Goal: Task Accomplishment & Management: Manage account settings

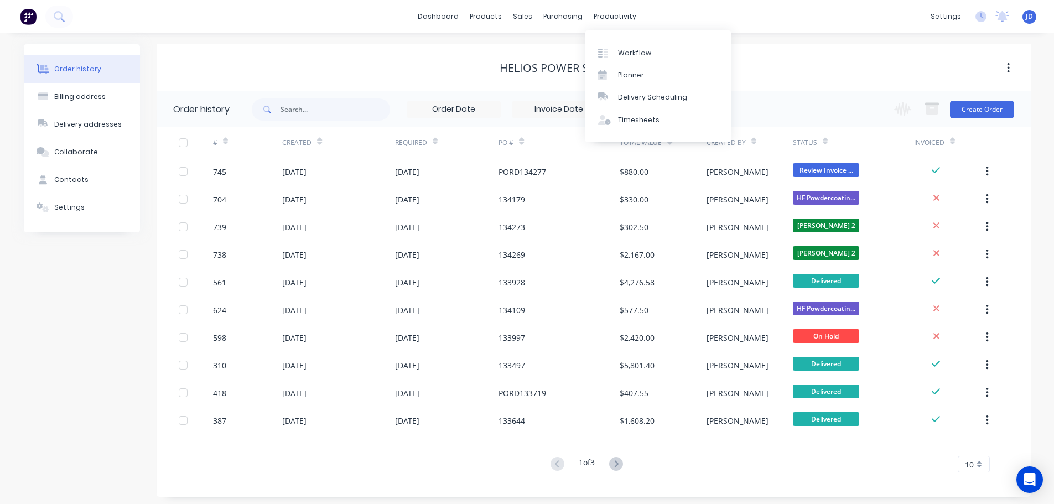
scroll to position [4, 0]
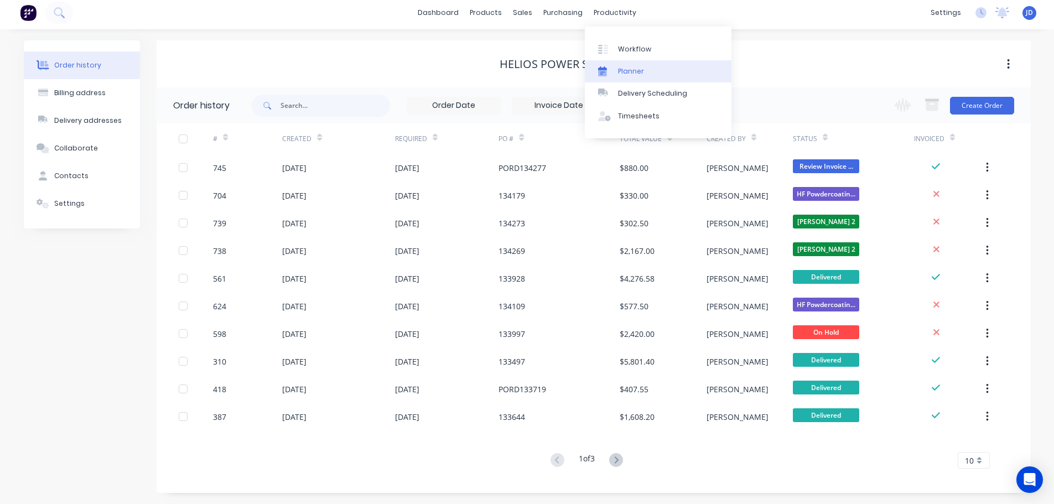
click at [598, 65] on link "Planner" at bounding box center [658, 71] width 147 height 22
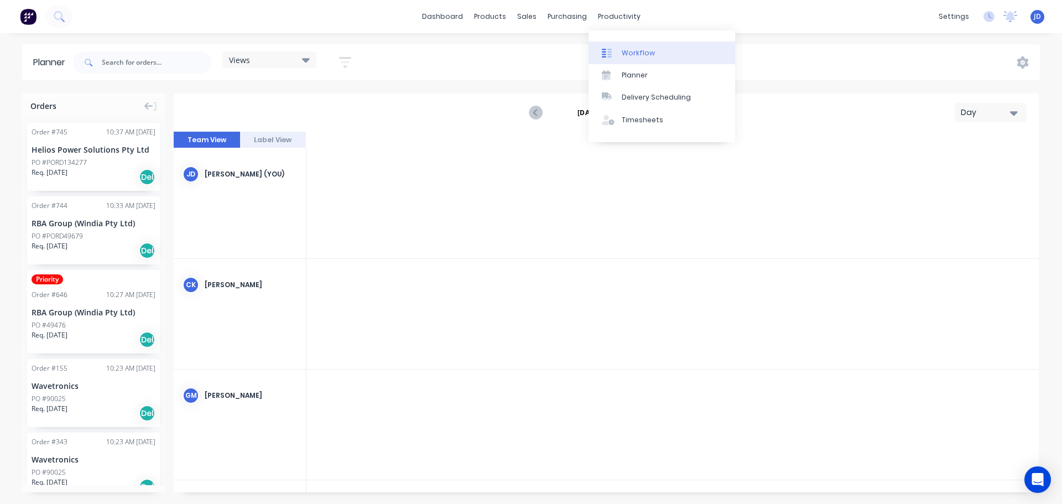
scroll to position [0, 1948]
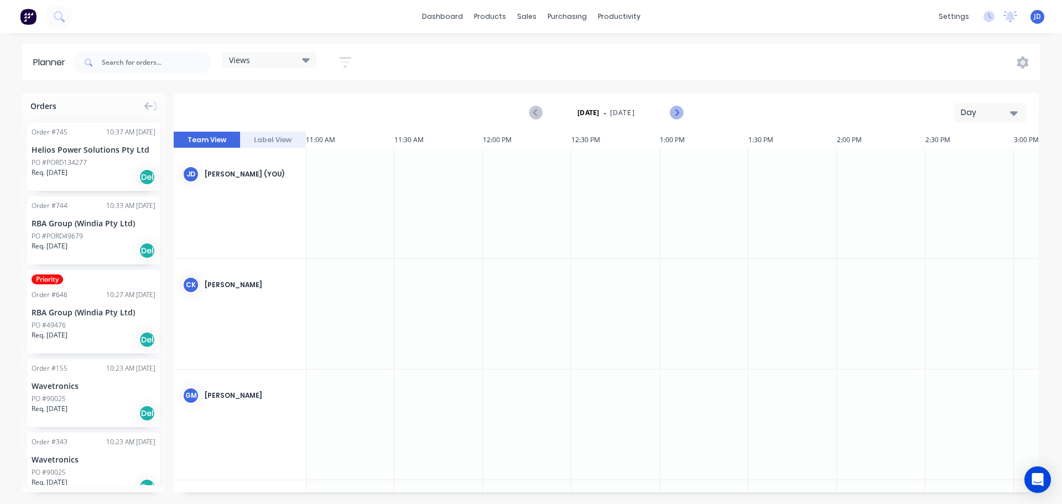
click at [674, 111] on icon "Next page" at bounding box center [675, 112] width 13 height 13
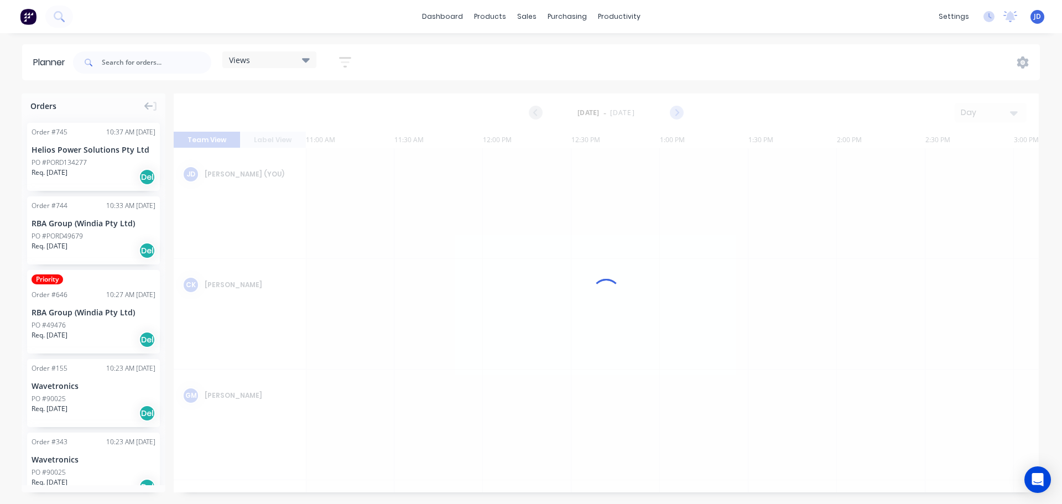
click at [674, 111] on icon "Next page" at bounding box center [675, 112] width 13 height 13
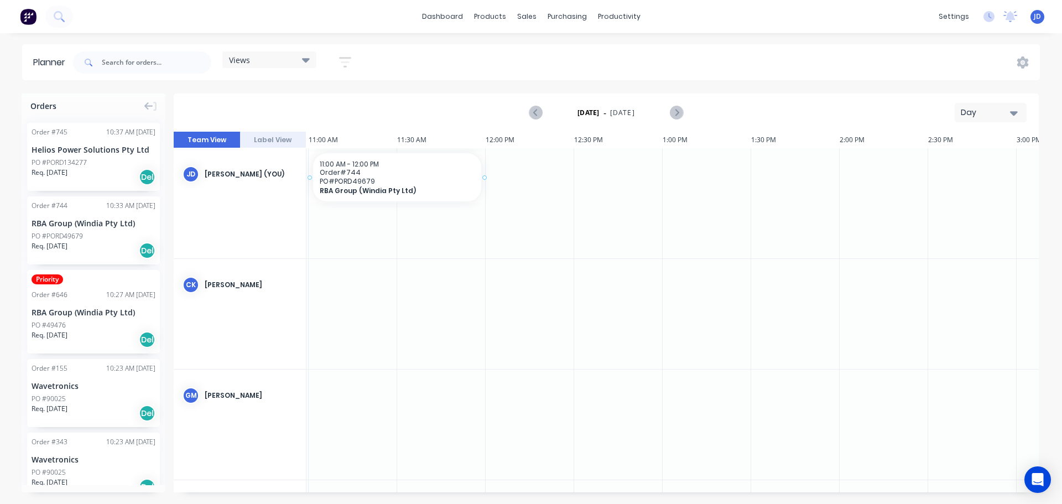
drag, startPoint x: 84, startPoint y: 237, endPoint x: 348, endPoint y: 197, distance: 267.4
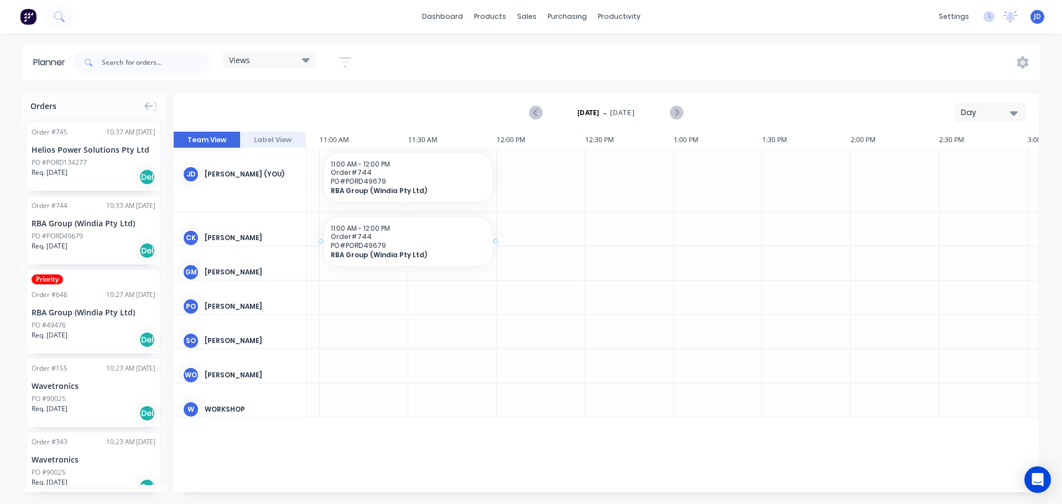
drag, startPoint x: 107, startPoint y: 227, endPoint x: 329, endPoint y: 218, distance: 222.0
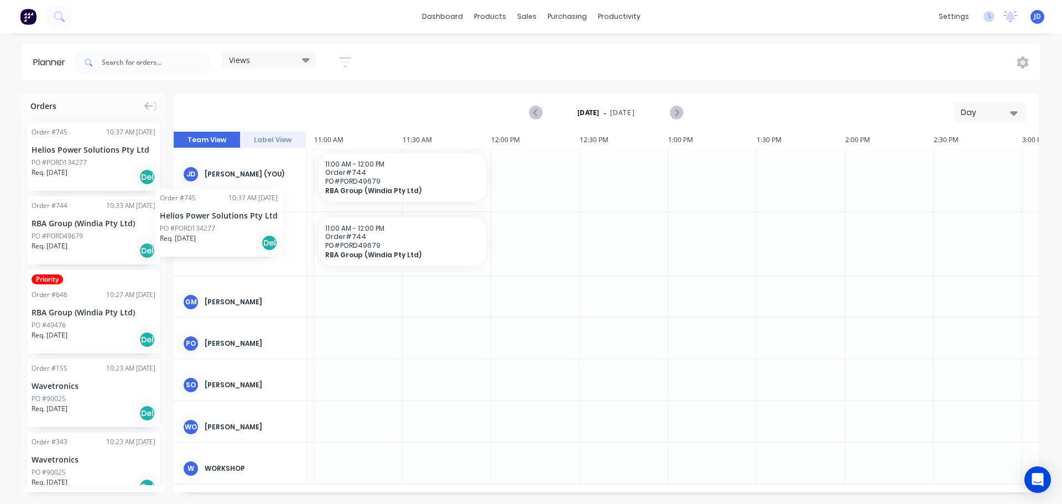
drag, startPoint x: 100, startPoint y: 162, endPoint x: 327, endPoint y: 283, distance: 258.1
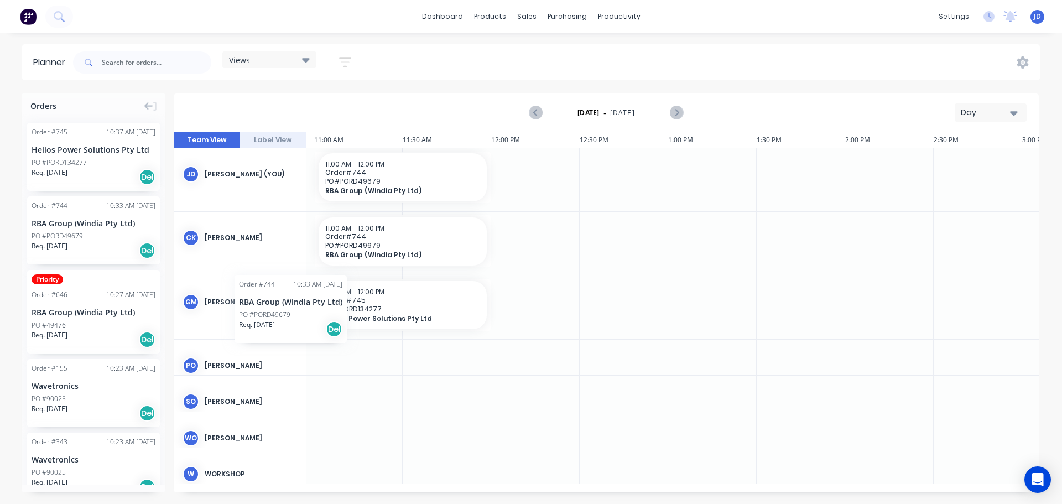
drag, startPoint x: 121, startPoint y: 235, endPoint x: 347, endPoint y: 295, distance: 234.8
click at [324, 292] on div "Orders Order # 745 10:37 AM [DATE] Helios Power Solutions Pty Ltd PO #PORD13427…" at bounding box center [531, 298] width 1062 height 410
drag, startPoint x: 414, startPoint y: 310, endPoint x: 72, endPoint y: 260, distance: 346.1
click at [72, 260] on div "Orders Order # 745 10:37 AM [DATE] Helios Power Solutions Pty Ltd PO #PORD13427…" at bounding box center [531, 298] width 1062 height 410
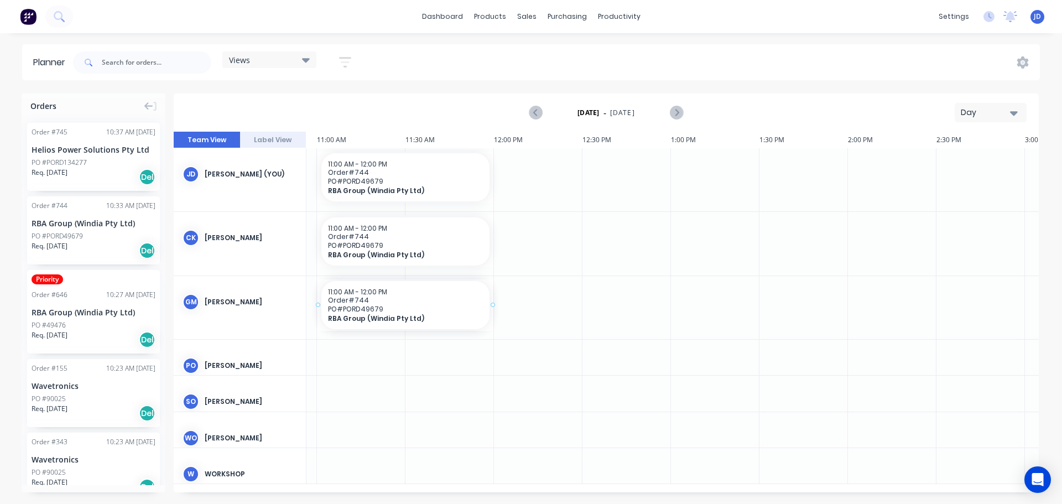
drag, startPoint x: 404, startPoint y: 292, endPoint x: 234, endPoint y: 316, distance: 172.0
click at [234, 316] on div "Team View Label View 29 Fri 11:00 AM 29 Fri [DATE] 6:30 AM 7:00 AM 7:30 AM 8:00…" at bounding box center [606, 312] width 865 height 361
drag, startPoint x: 358, startPoint y: 315, endPoint x: 327, endPoint y: 294, distance: 37.3
click at [230, 313] on div "Team View Label View 29 Fri 11:00 AM 29 Fri [DATE] 6:30 AM 7:00 AM 7:30 AM 8:00…" at bounding box center [606, 312] width 865 height 361
drag, startPoint x: 376, startPoint y: 294, endPoint x: 351, endPoint y: 357, distance: 67.1
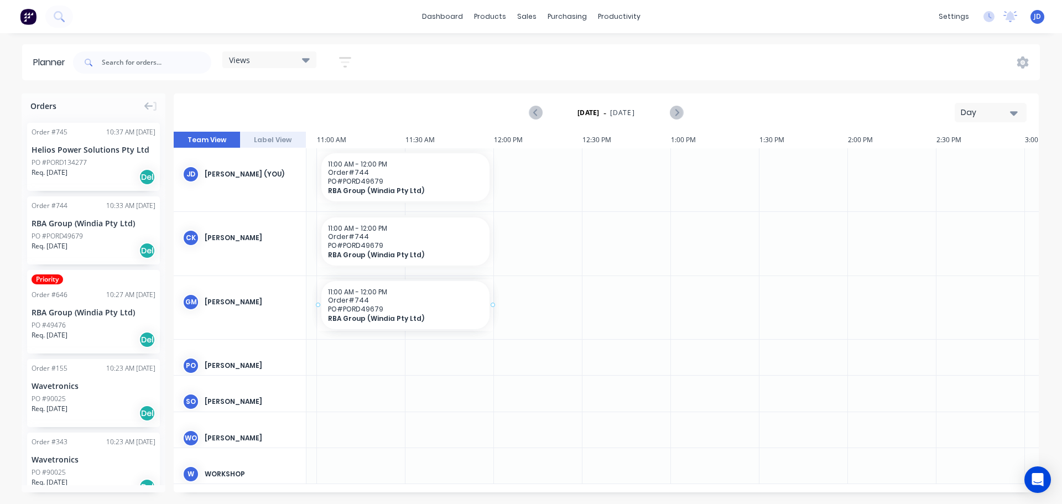
click at [352, 359] on div at bounding box center [606, 312] width 865 height 361
drag, startPoint x: 392, startPoint y: 315, endPoint x: 511, endPoint y: 297, distance: 121.0
click at [304, 378] on div "Team View Label View 29 Fri 11:00 AM 29 Fri [DATE] 6:30 AM 7:00 AM 7:30 AM 8:00…" at bounding box center [606, 312] width 865 height 361
click at [491, 308] on div at bounding box center [606, 312] width 865 height 361
click at [495, 302] on div at bounding box center [606, 312] width 865 height 361
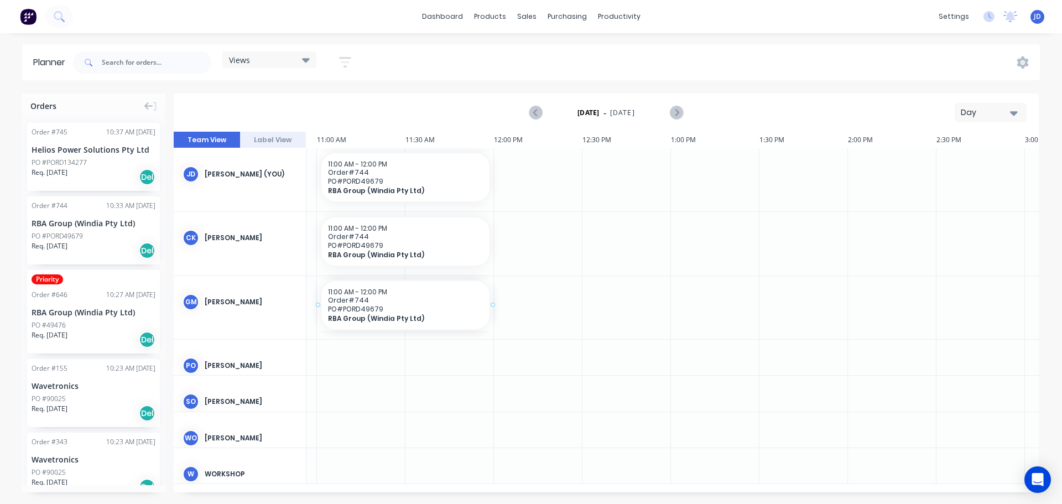
click at [388, 166] on div at bounding box center [606, 312] width 865 height 361
click at [391, 169] on div at bounding box center [606, 312] width 865 height 361
click at [403, 239] on div at bounding box center [606, 312] width 865 height 361
drag, startPoint x: 404, startPoint y: 250, endPoint x: 127, endPoint y: 293, distance: 280.4
click at [127, 294] on div "Orders Order # 745 10:37 AM [DATE] Helios Power Solutions Pty Ltd PO #PORD13427…" at bounding box center [531, 298] width 1062 height 410
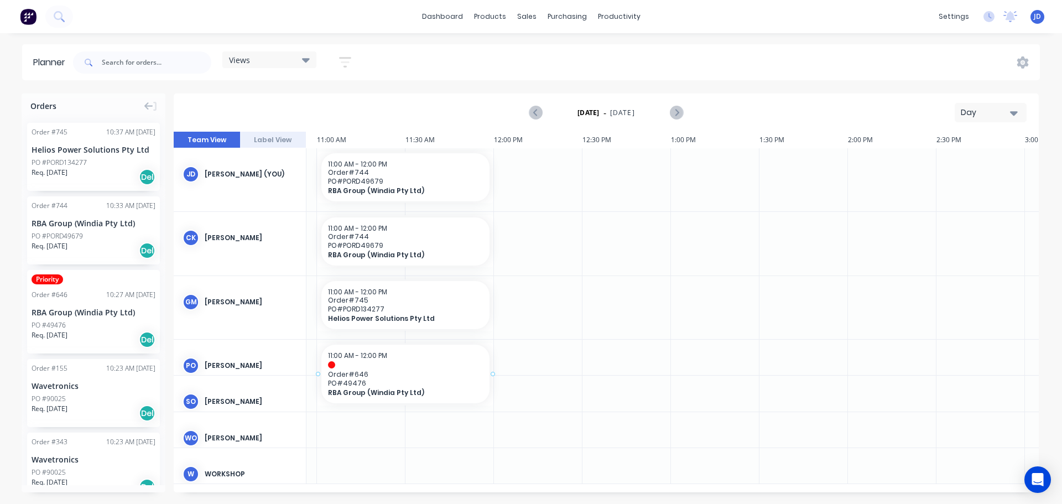
scroll to position [0, 1931]
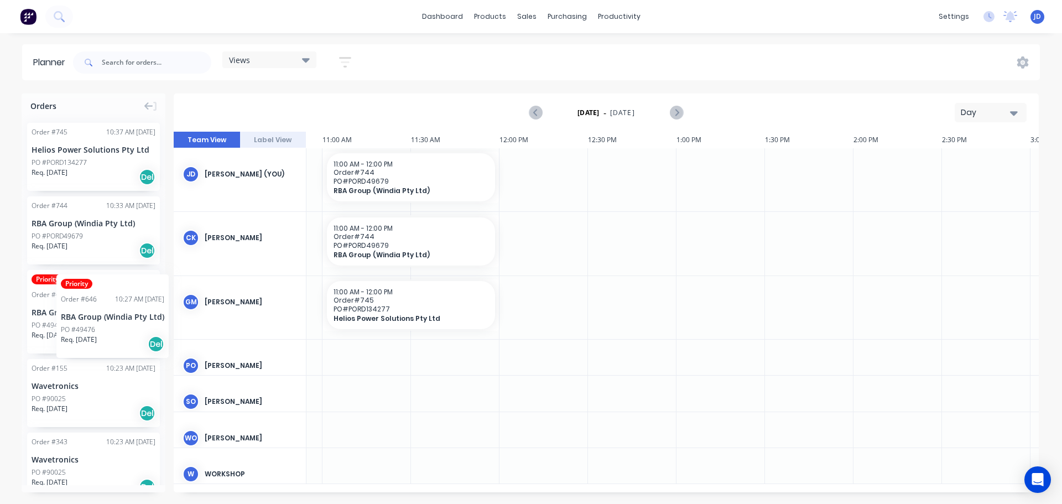
drag, startPoint x: 102, startPoint y: 300, endPoint x: 37, endPoint y: 270, distance: 71.5
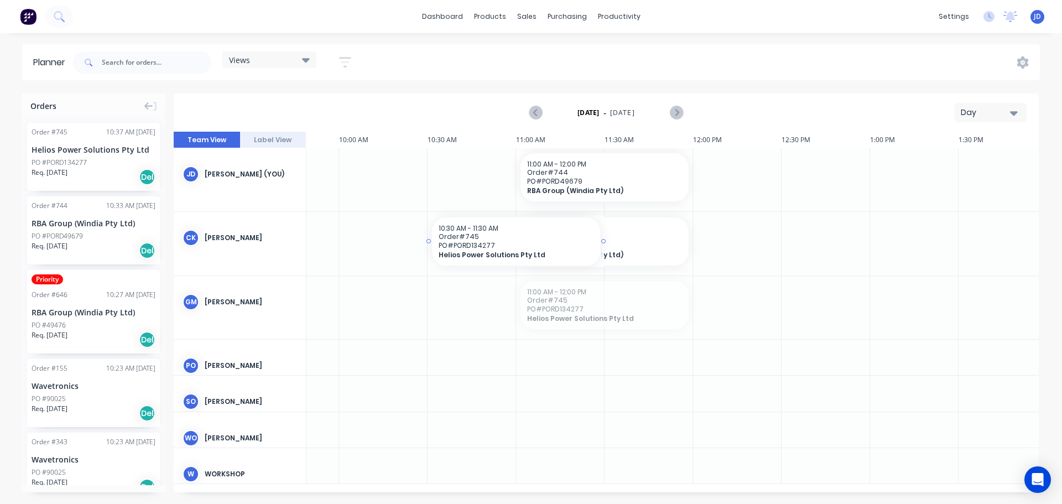
scroll to position [0, 1729]
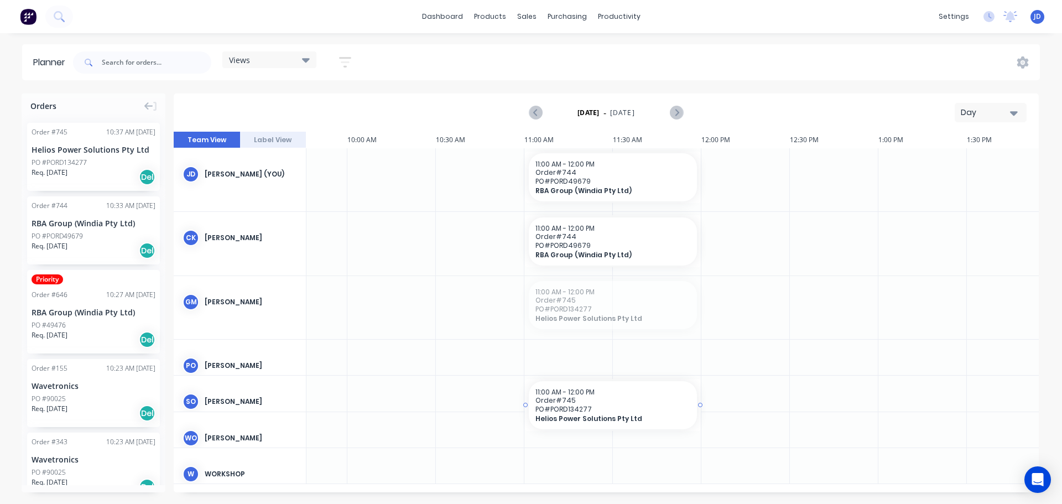
drag, startPoint x: 366, startPoint y: 288, endPoint x: 591, endPoint y: 360, distance: 235.8
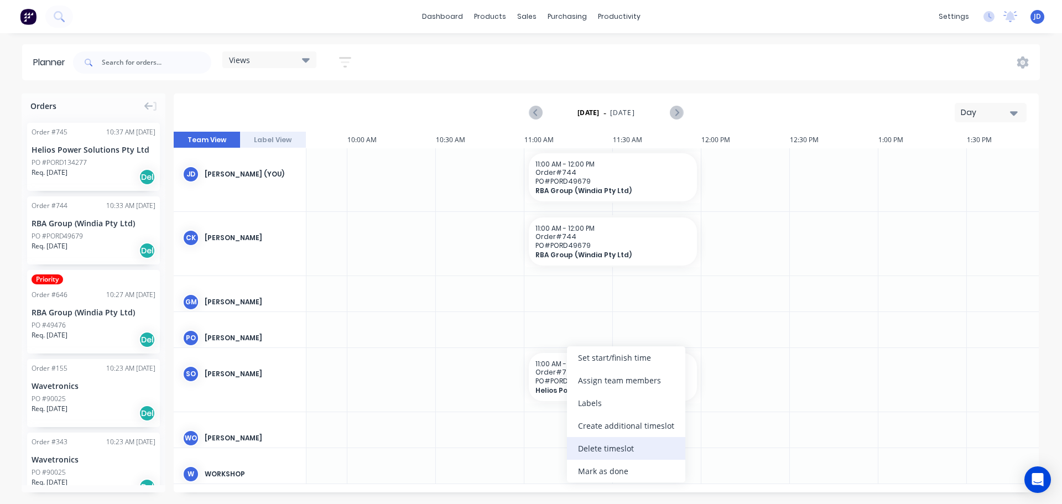
click at [629, 454] on div "Delete timeslot" at bounding box center [626, 448] width 118 height 23
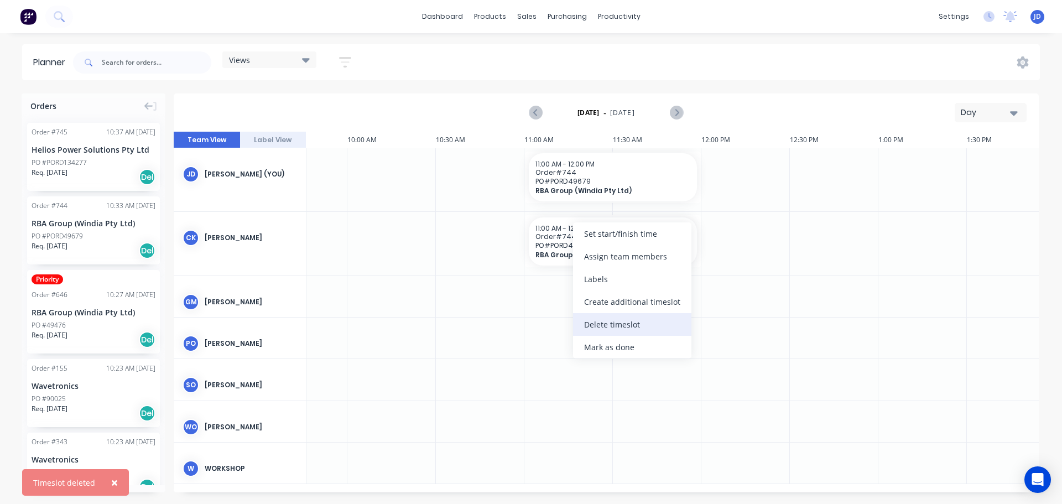
click at [632, 325] on div "Delete timeslot" at bounding box center [632, 324] width 118 height 23
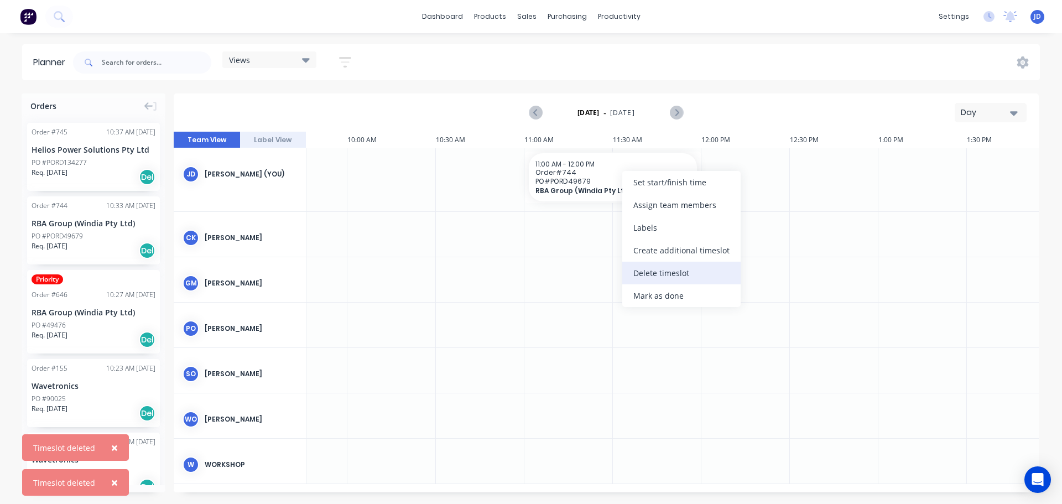
click at [680, 278] on div "Delete timeslot" at bounding box center [681, 273] width 118 height 23
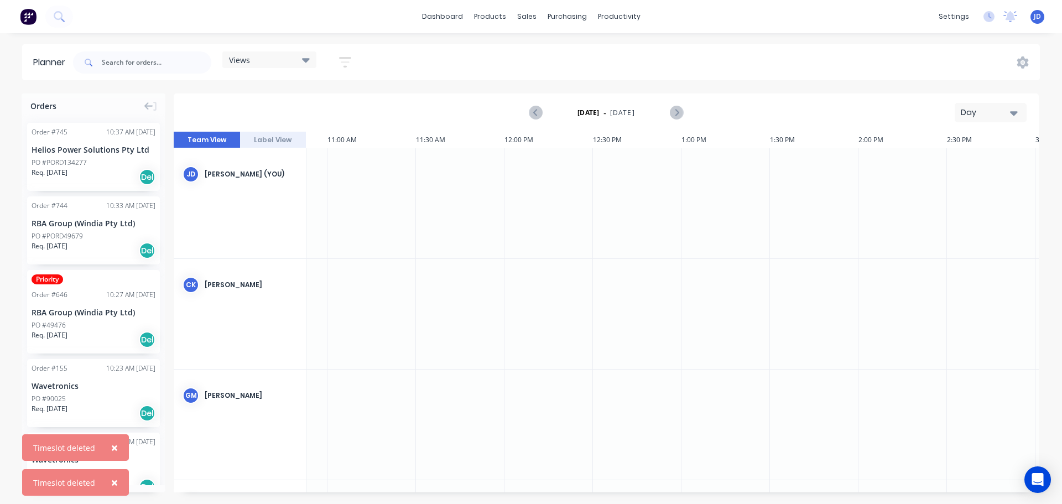
scroll to position [0, 1948]
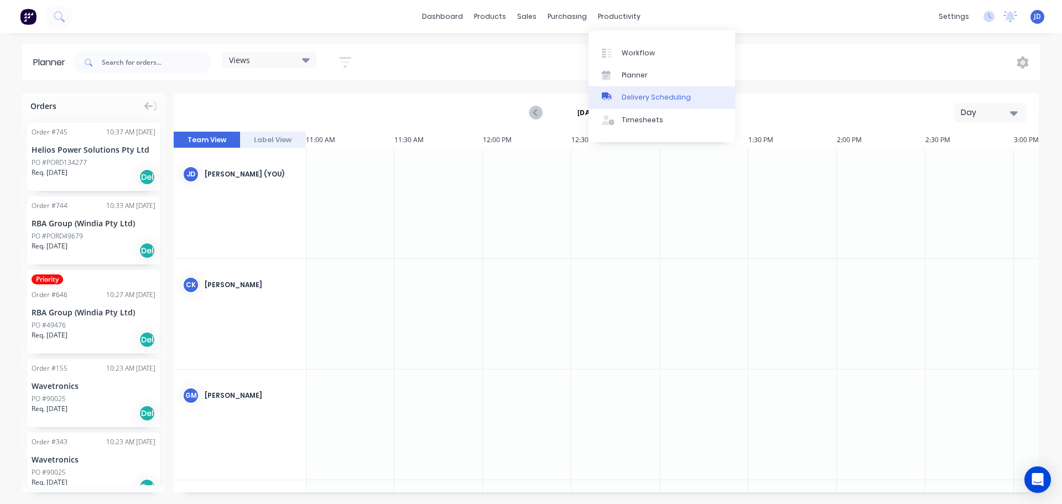
click at [649, 100] on div "Delivery Scheduling" at bounding box center [656, 97] width 69 height 10
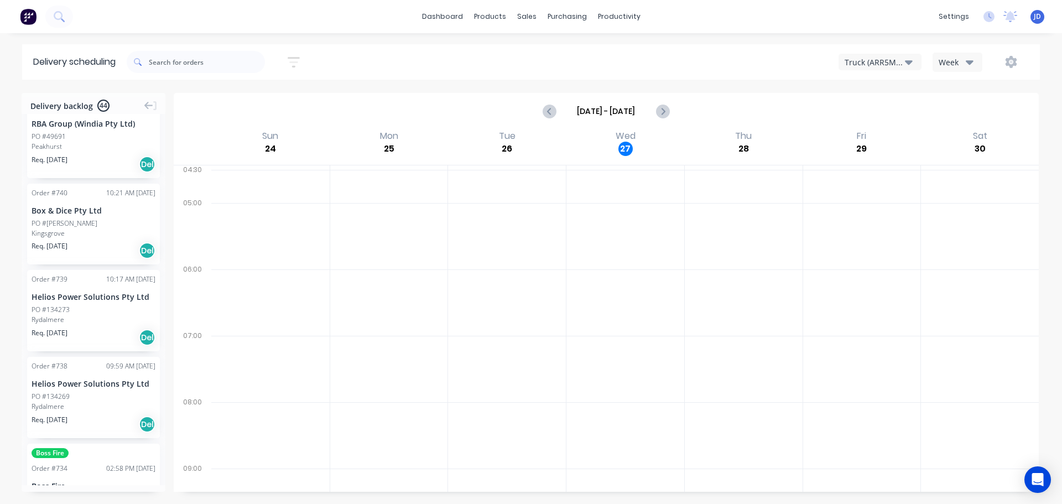
scroll to position [166, 0]
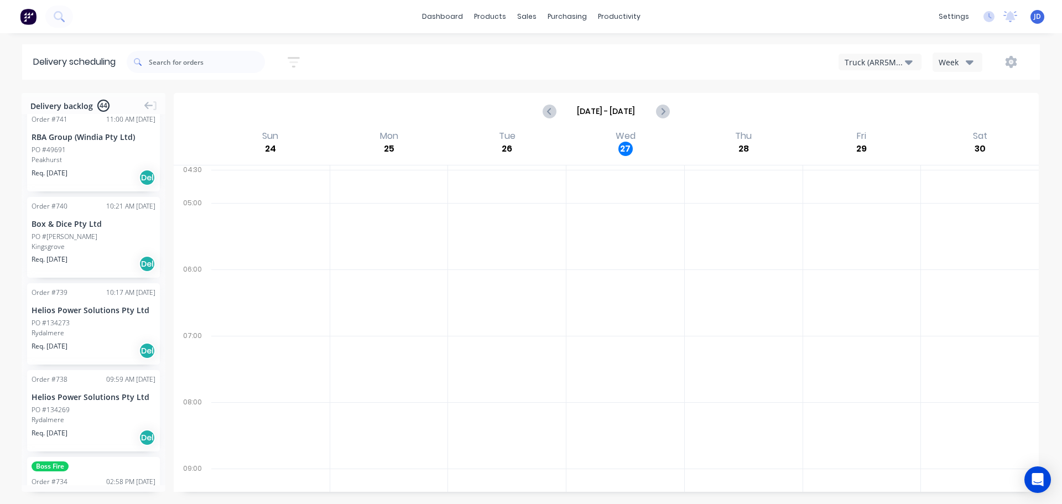
click at [78, 247] on div "Kingsgrove" at bounding box center [94, 247] width 124 height 10
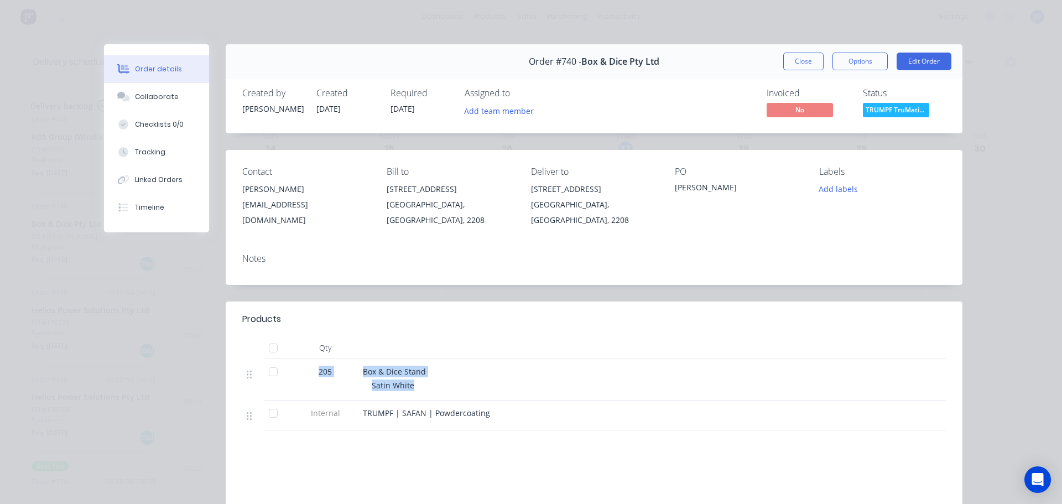
drag, startPoint x: 493, startPoint y: 396, endPoint x: 363, endPoint y: 345, distance: 140.3
click at [363, 345] on div "Qty 205 Box & Dice Stand Satin White Internal TRUMPF | SAFAN | Powdercoating" at bounding box center [594, 383] width 704 height 93
click at [792, 64] on button "Close" at bounding box center [803, 62] width 40 height 18
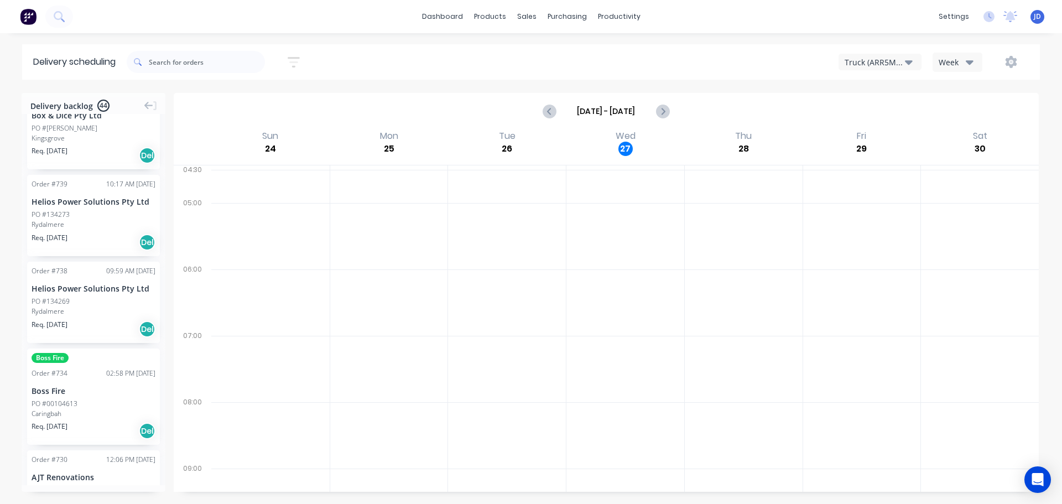
scroll to position [55, 0]
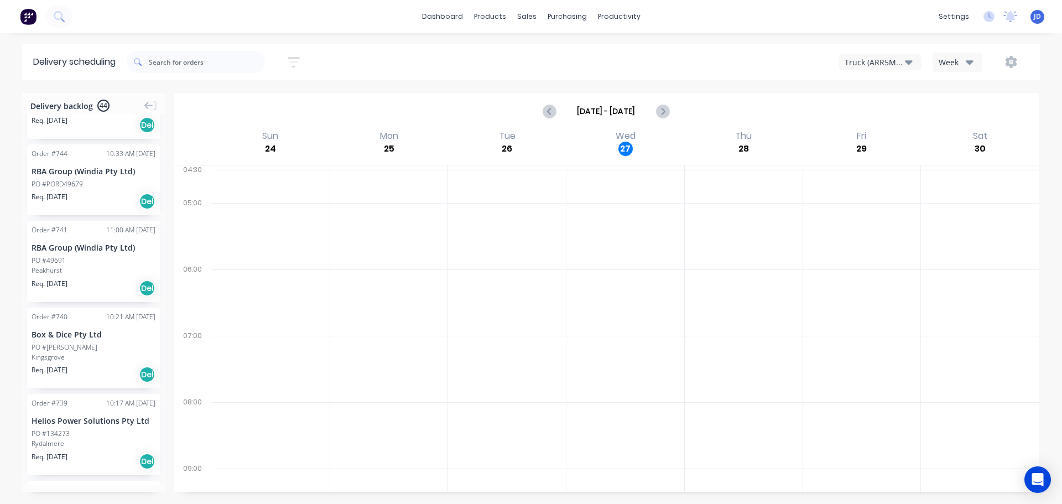
click at [61, 365] on div "Order # 740 10:21 AM [DATE] Box & Dice Pty Ltd PO #[PERSON_NAME] Req. [DATE] Del" at bounding box center [93, 348] width 133 height 81
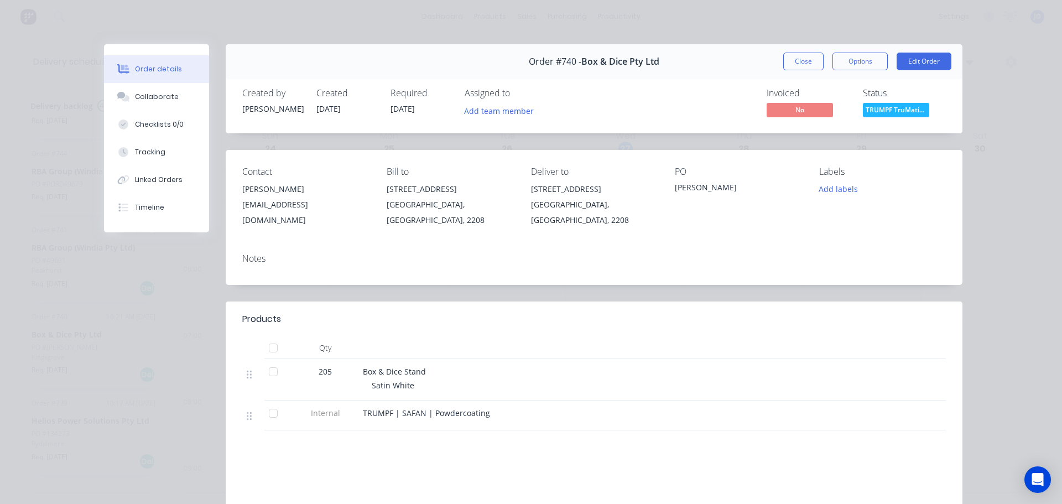
click at [808, 64] on button "Close" at bounding box center [803, 62] width 40 height 18
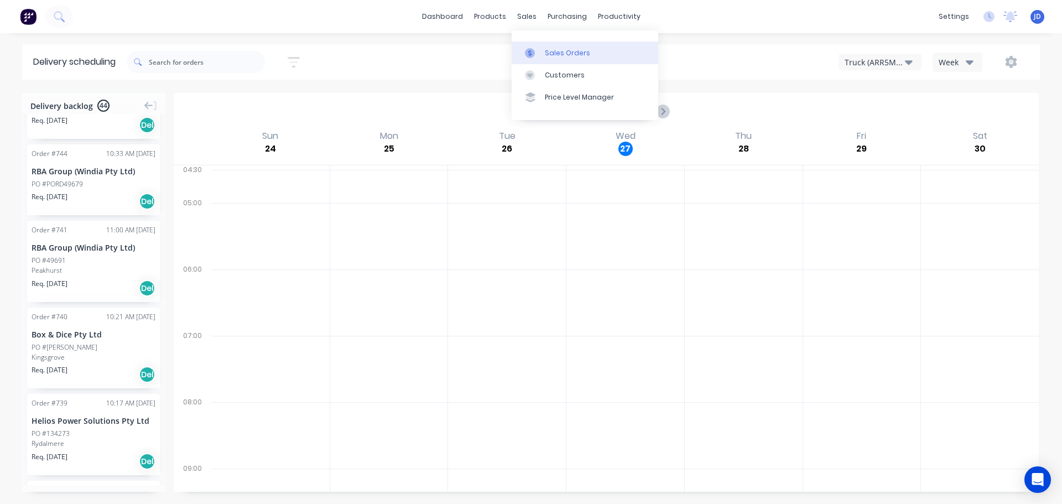
click at [556, 53] on div "Sales Orders" at bounding box center [567, 53] width 45 height 10
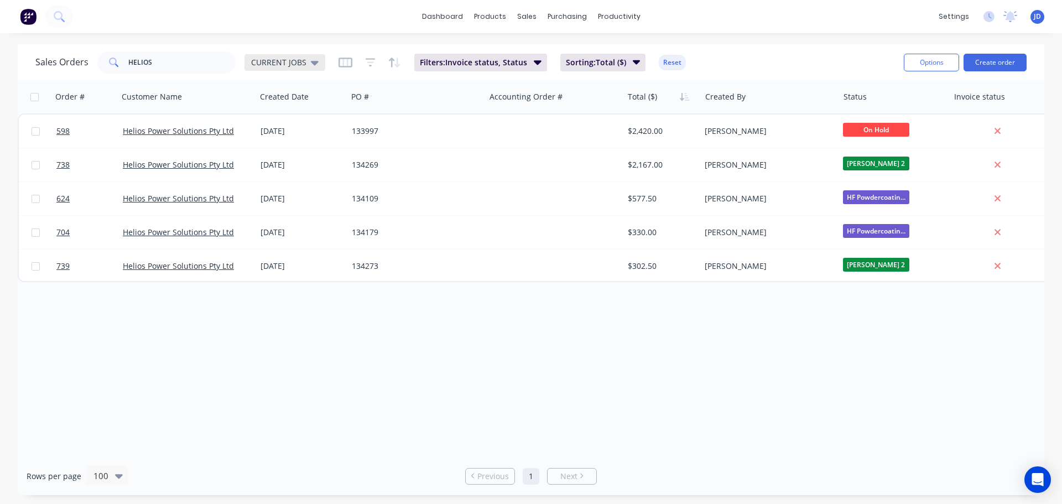
click at [276, 63] on span "CURRENT JOBS" at bounding box center [278, 62] width 55 height 12
click at [285, 154] on button "None" at bounding box center [311, 156] width 126 height 13
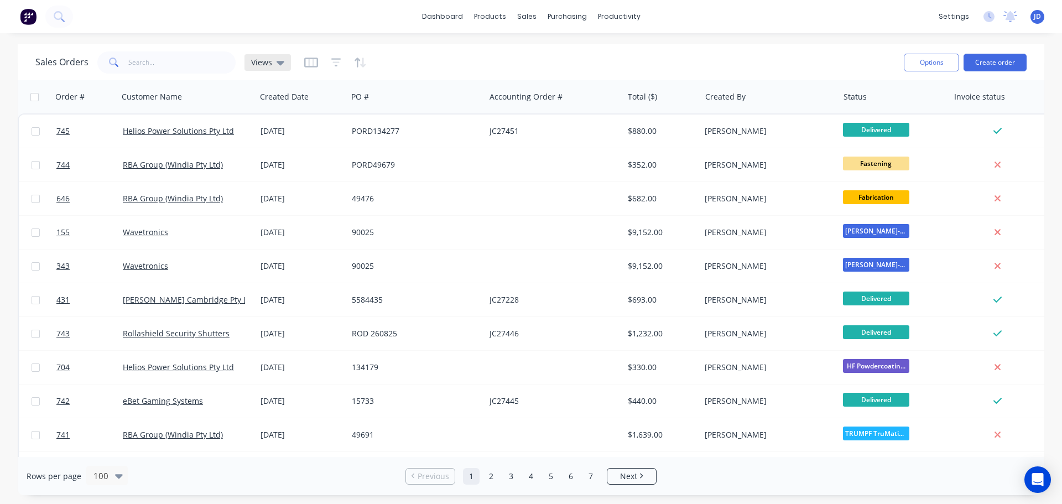
click at [268, 64] on span "Views" at bounding box center [261, 62] width 21 height 12
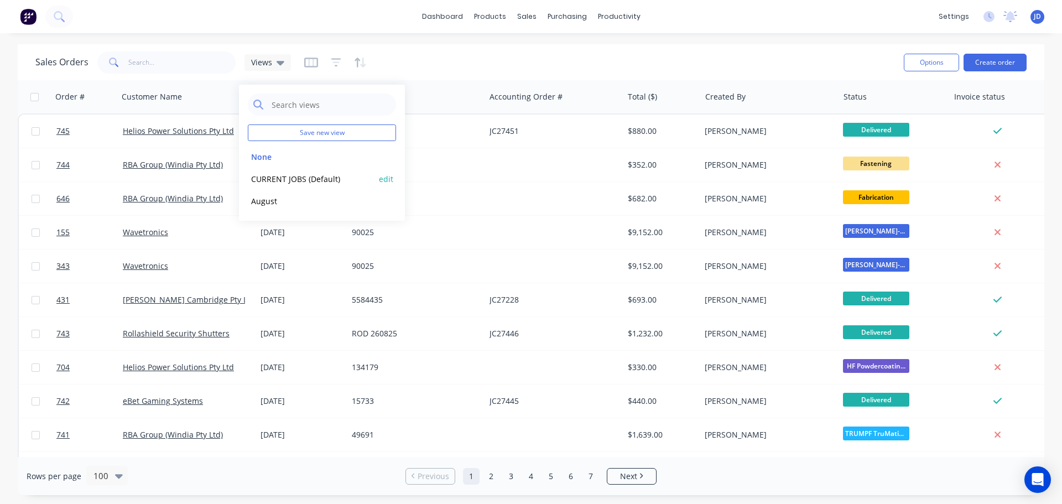
click at [266, 178] on button "CURRENT JOBS (Default)" at bounding box center [311, 179] width 126 height 13
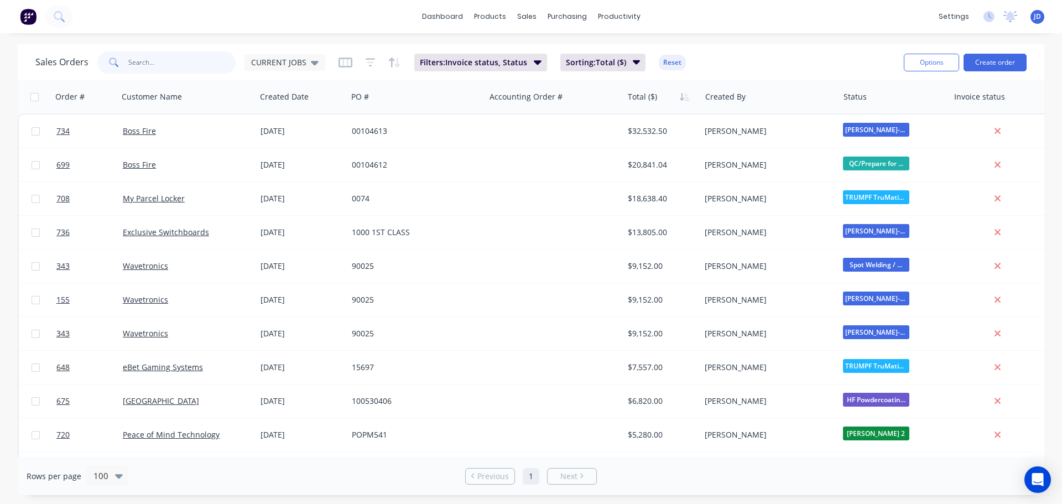
drag, startPoint x: 160, startPoint y: 66, endPoint x: 0, endPoint y: 49, distance: 161.3
click at [33, 69] on div "Sales Orders HELIOS CURRENT JOBS Filters: Invoice status, Status Sorting: Total…" at bounding box center [531, 62] width 1027 height 36
click at [929, 97] on icon "button" at bounding box center [929, 97] width 4 height 8
click at [929, 98] on icon "button" at bounding box center [929, 97] width 4 height 8
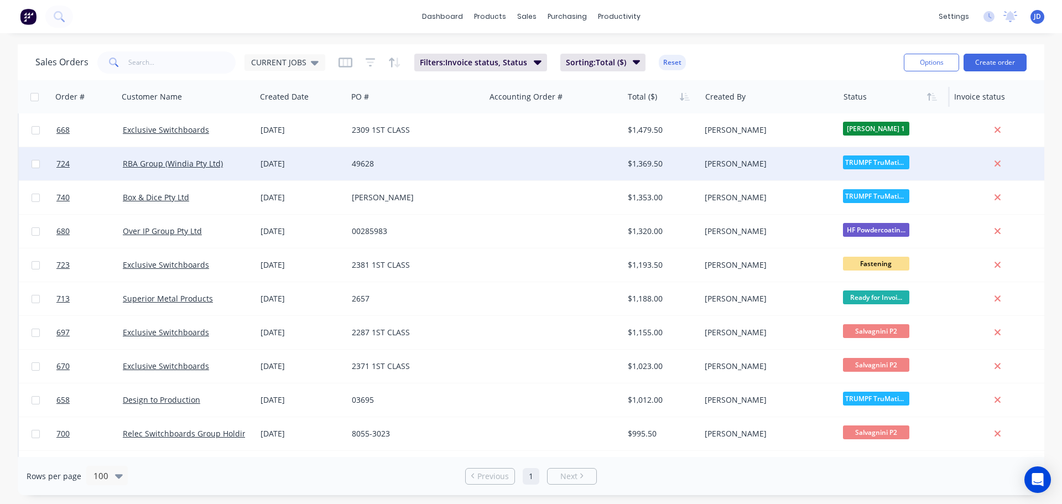
scroll to position [1059, 0]
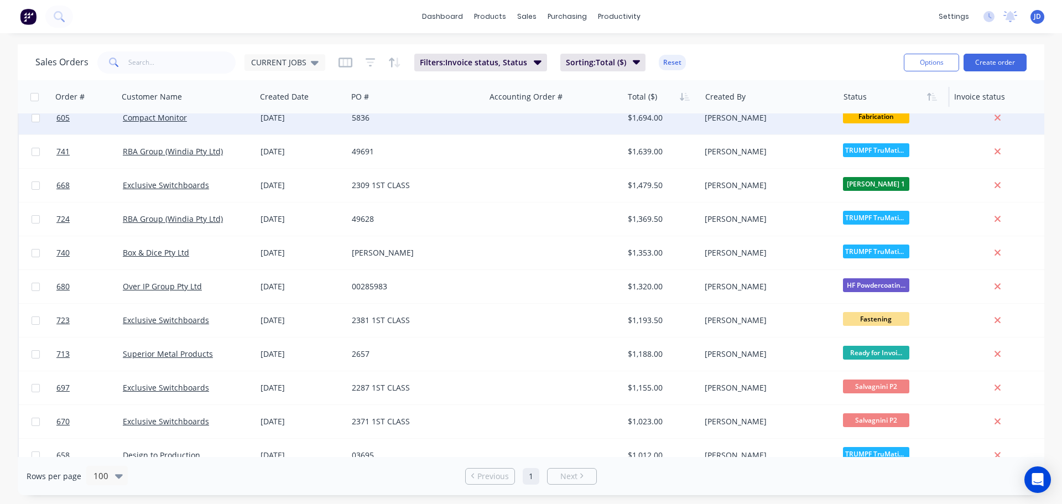
click at [342, 115] on div "[DATE]" at bounding box center [302, 117] width 82 height 11
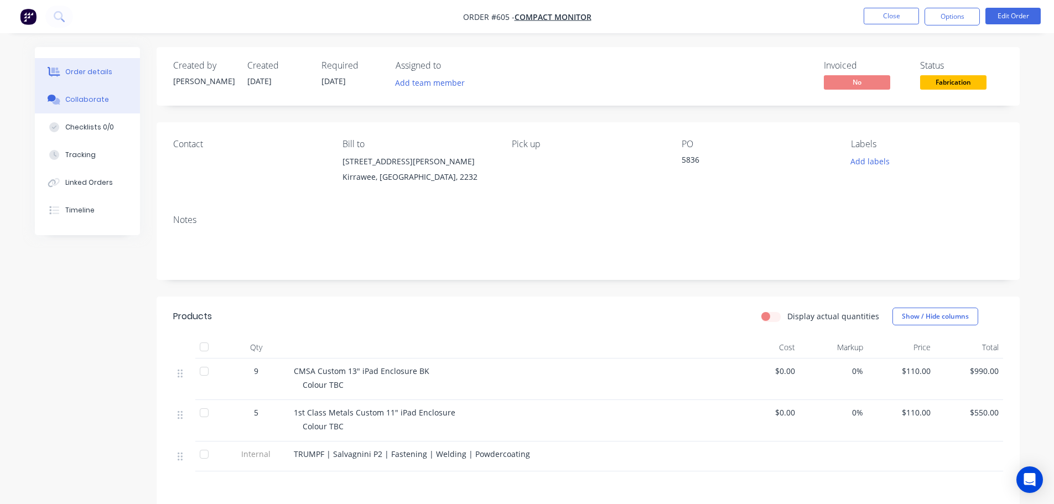
click at [90, 95] on div "Collaborate" at bounding box center [87, 100] width 44 height 10
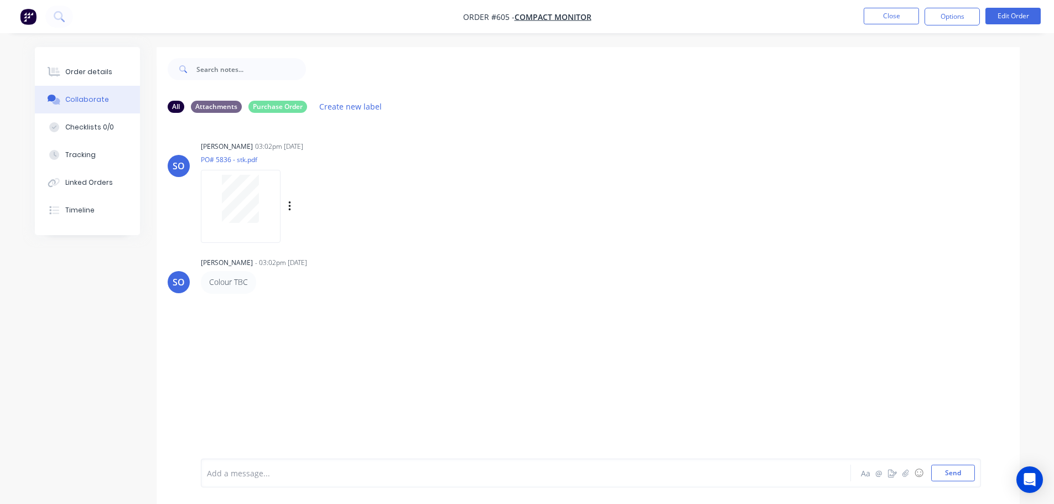
click at [273, 183] on div at bounding box center [241, 199] width 70 height 48
click at [934, 9] on button "Options" at bounding box center [951, 17] width 55 height 18
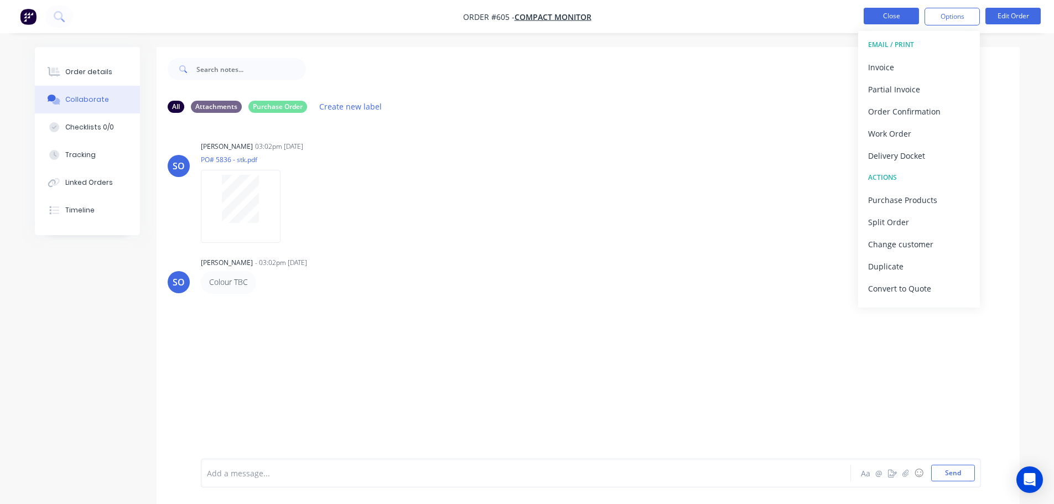
click at [888, 12] on nav "Order #605 - Compact Monitor Close Options EMAIL / PRINT Invoice Partial Invoic…" at bounding box center [527, 16] width 1054 height 33
click at [885, 22] on button "Close" at bounding box center [891, 16] width 55 height 17
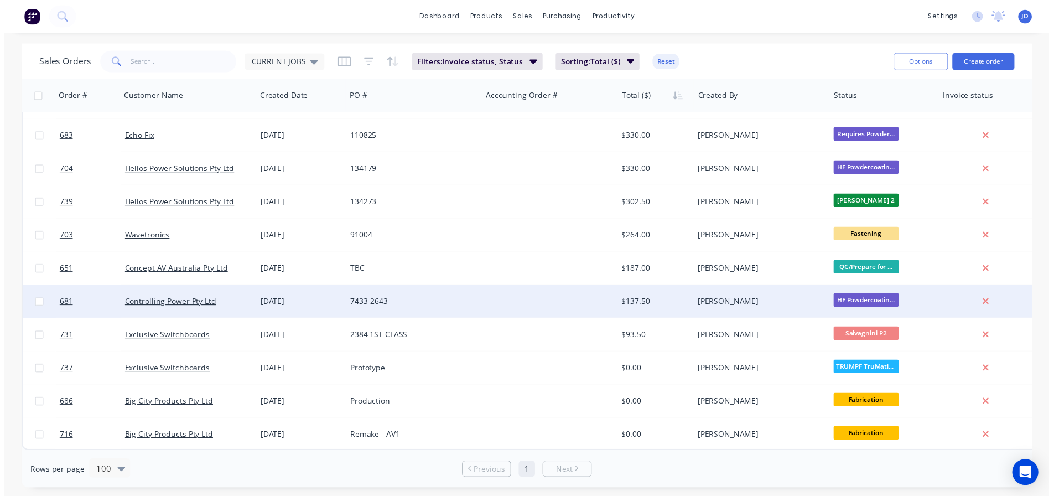
scroll to position [1889, 0]
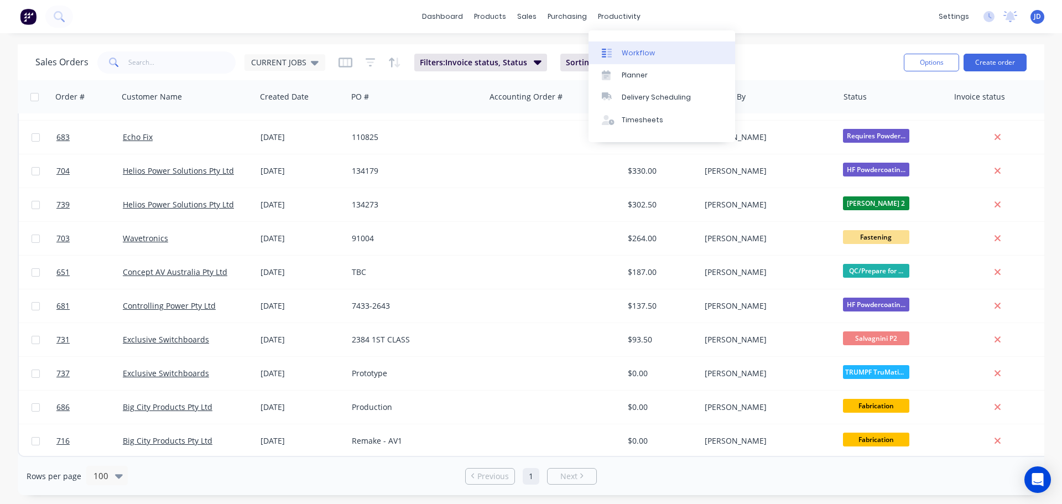
click at [634, 49] on div "Workflow" at bounding box center [638, 53] width 33 height 10
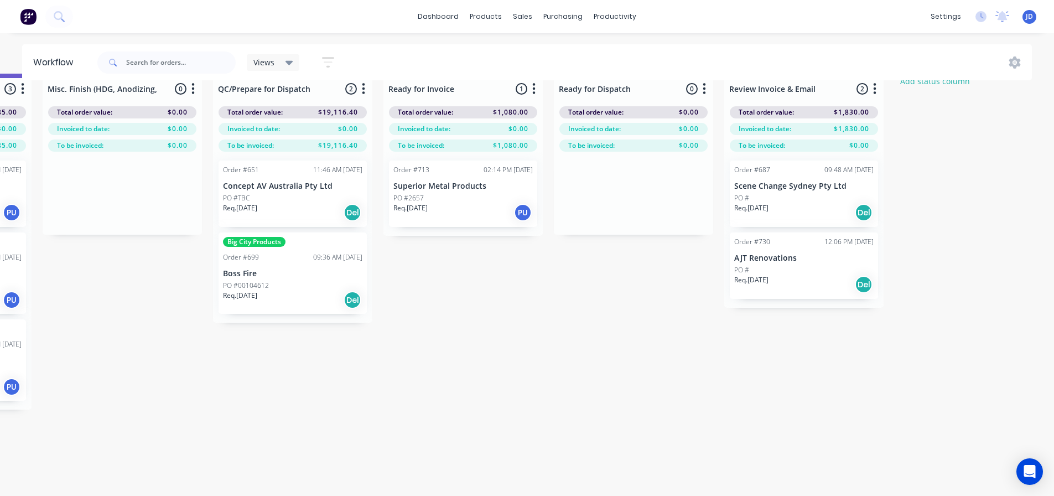
drag, startPoint x: 561, startPoint y: 325, endPoint x: 662, endPoint y: 304, distance: 102.8
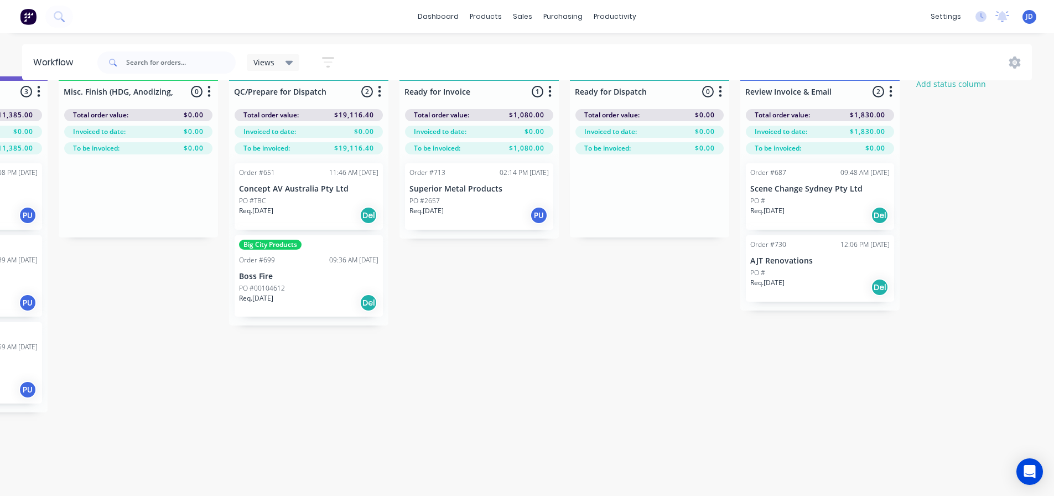
drag, startPoint x: 530, startPoint y: 350, endPoint x: 503, endPoint y: 335, distance: 31.2
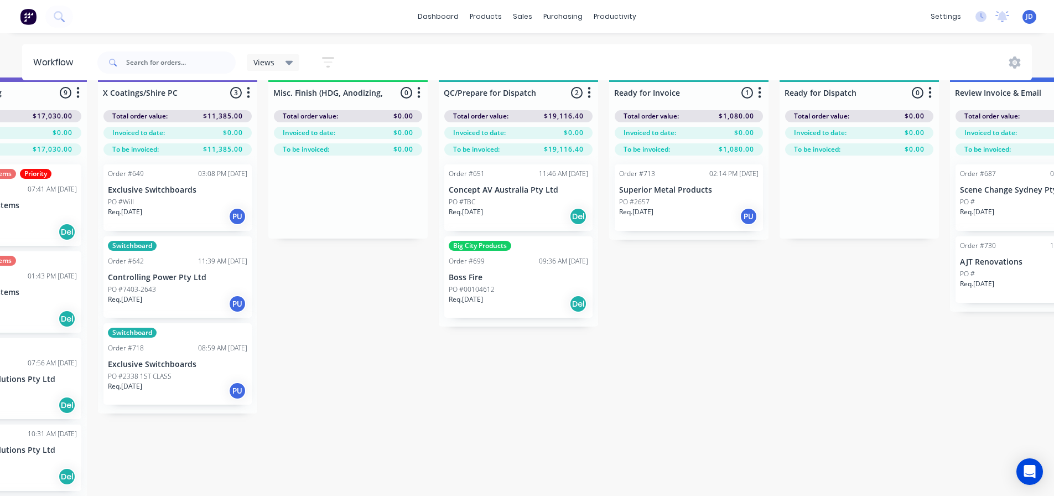
drag, startPoint x: 631, startPoint y: 357, endPoint x: 691, endPoint y: 253, distance: 120.2
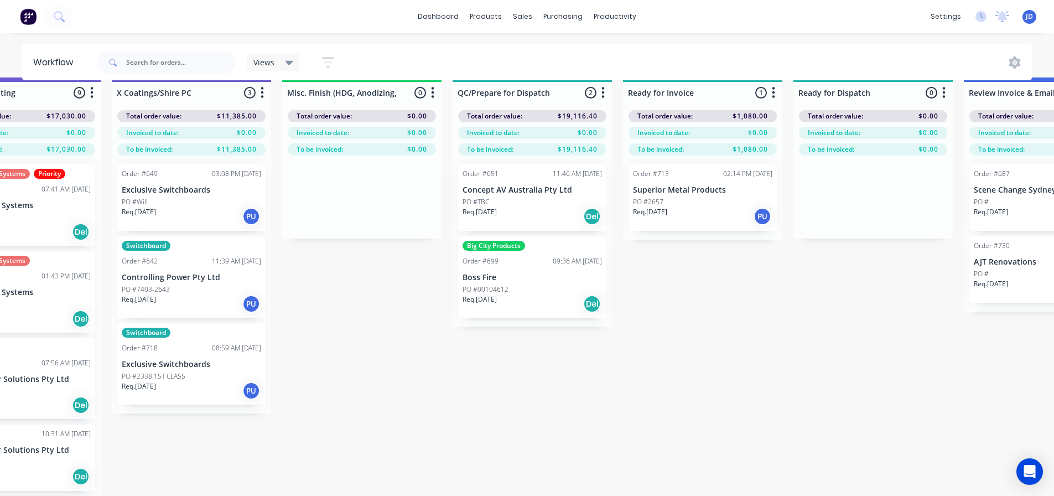
click at [714, 200] on div "PO #2657" at bounding box center [702, 202] width 139 height 10
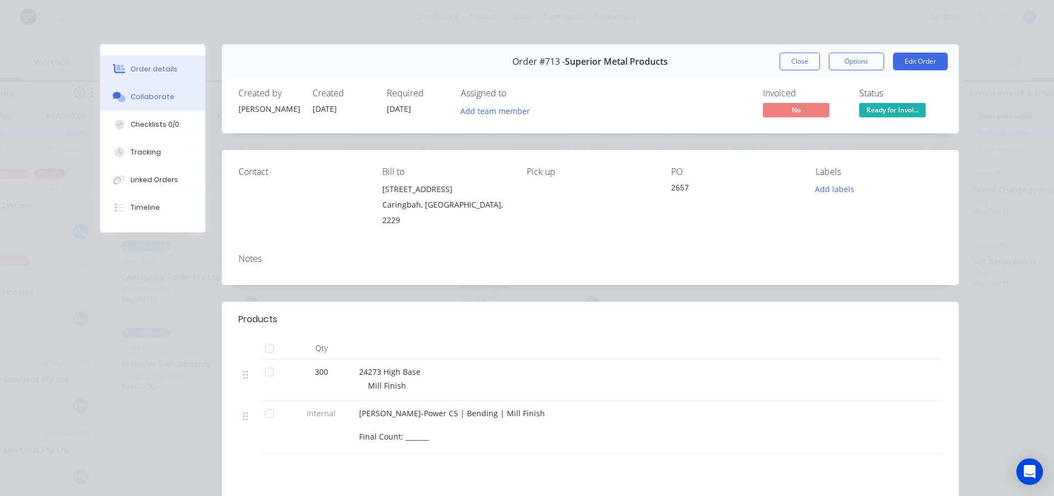
click at [165, 92] on div "Collaborate" at bounding box center [153, 97] width 44 height 10
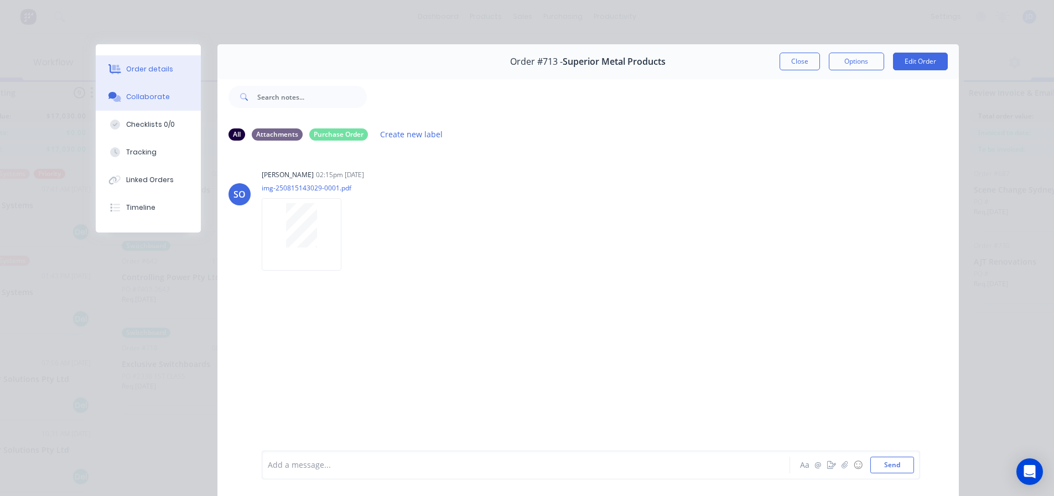
click at [180, 77] on button "Order details" at bounding box center [148, 69] width 105 height 28
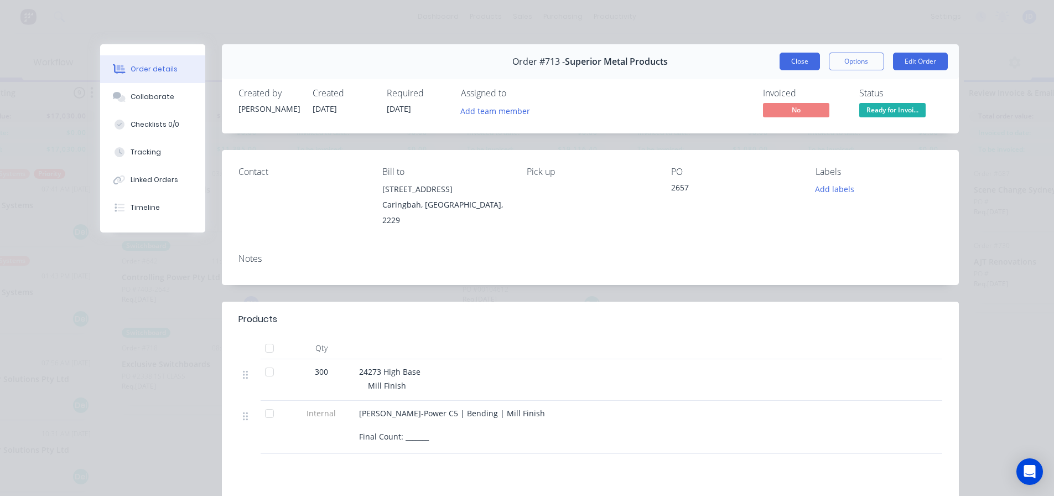
click at [797, 67] on button "Close" at bounding box center [799, 62] width 40 height 18
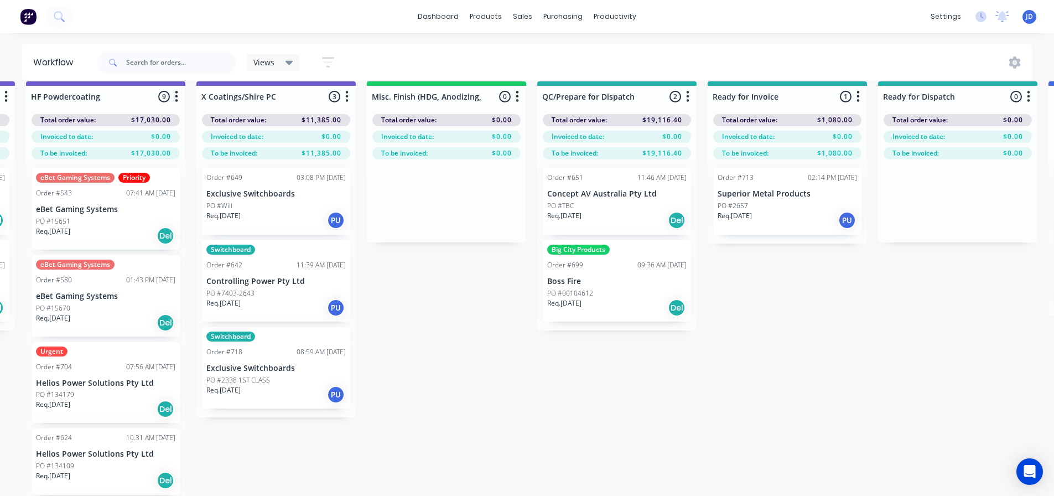
scroll to position [3, 3568]
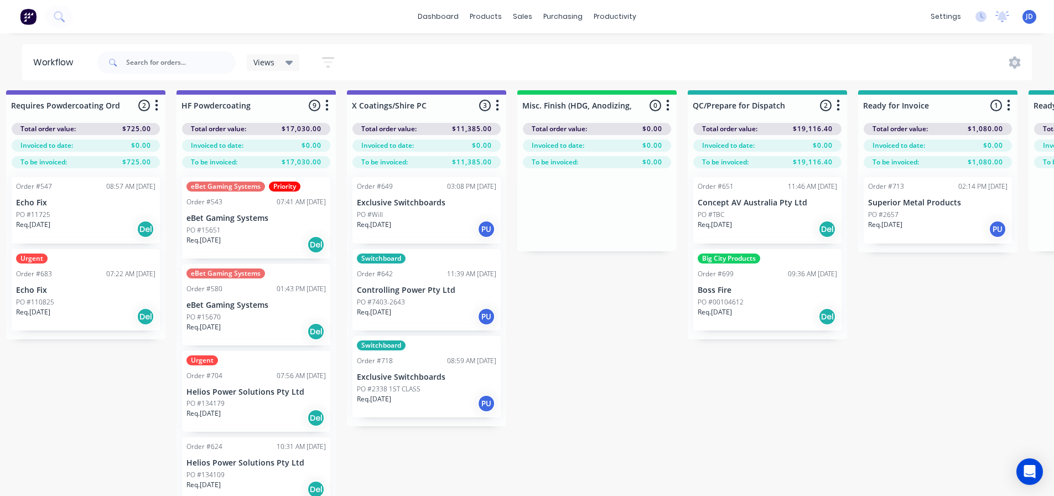
drag, startPoint x: 642, startPoint y: 428, endPoint x: 561, endPoint y: 402, distance: 85.0
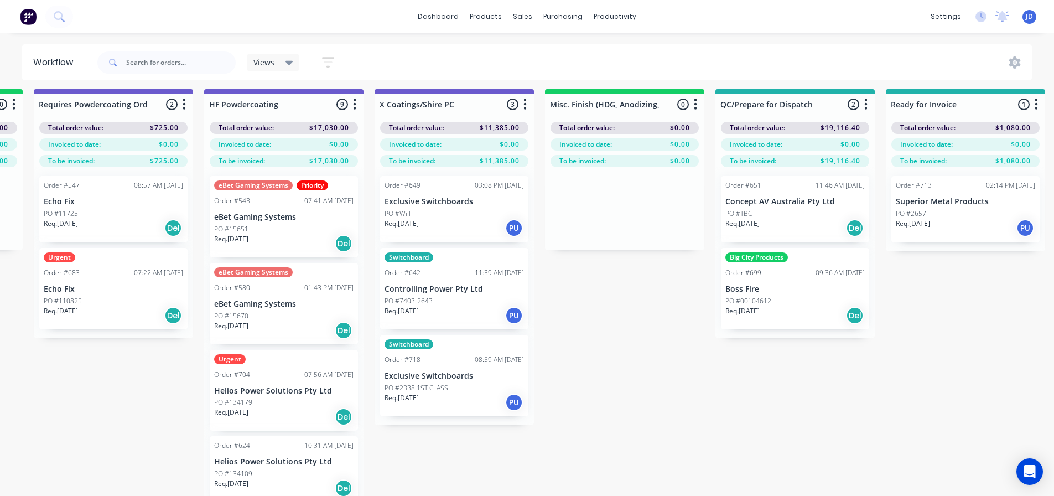
scroll to position [48, 3568]
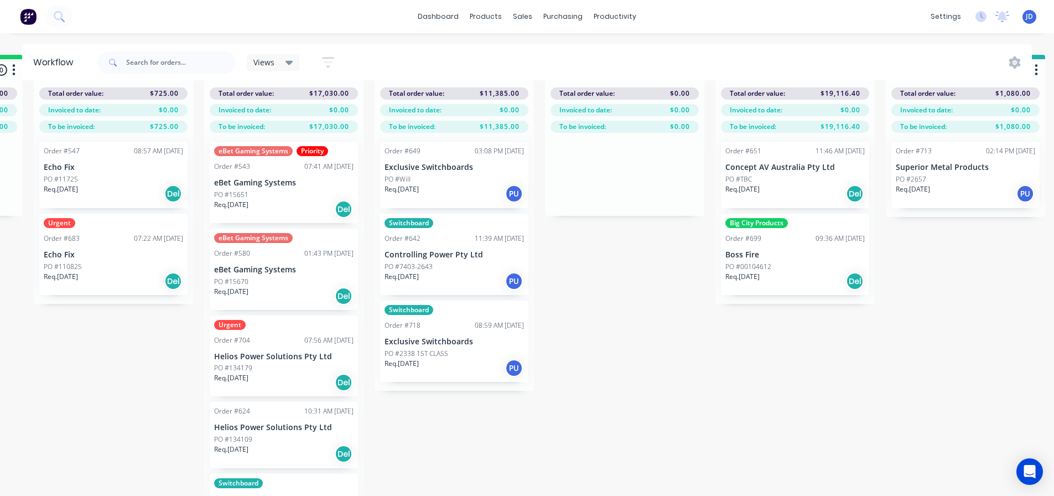
click at [481, 358] on div "Req. [DATE] PU" at bounding box center [453, 367] width 139 height 19
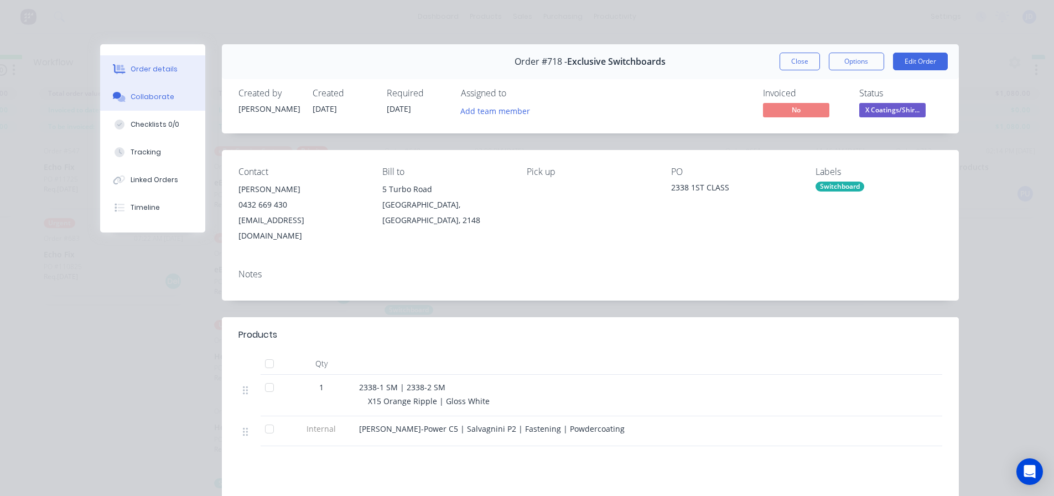
click at [155, 96] on div "Collaborate" at bounding box center [153, 97] width 44 height 10
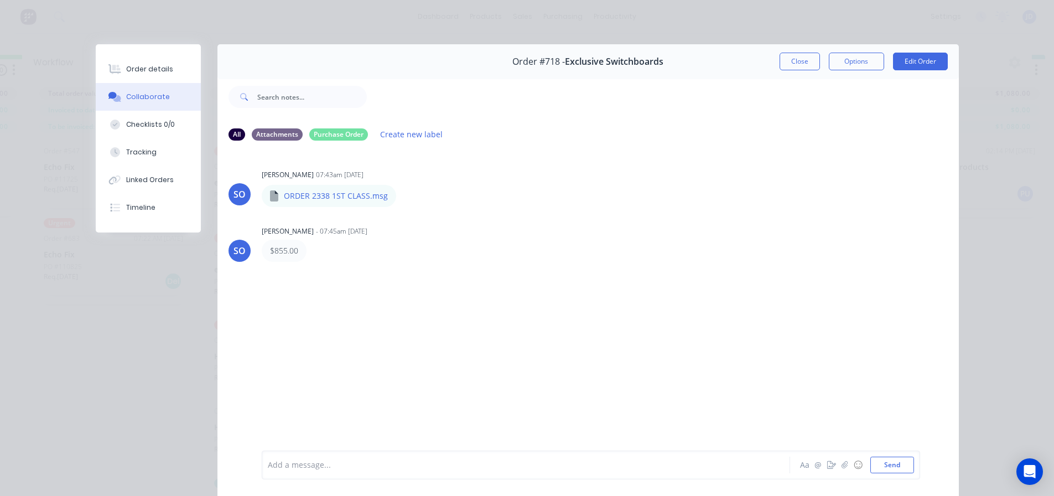
click at [357, 471] on div "Add a message..." at bounding box center [510, 464] width 485 height 17
click at [800, 64] on button "Close" at bounding box center [799, 62] width 40 height 18
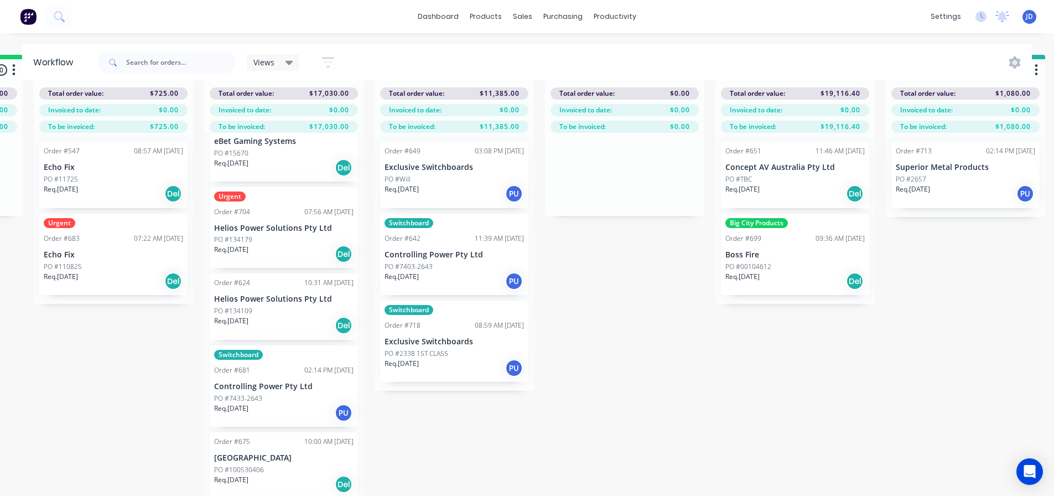
scroll to position [126, 0]
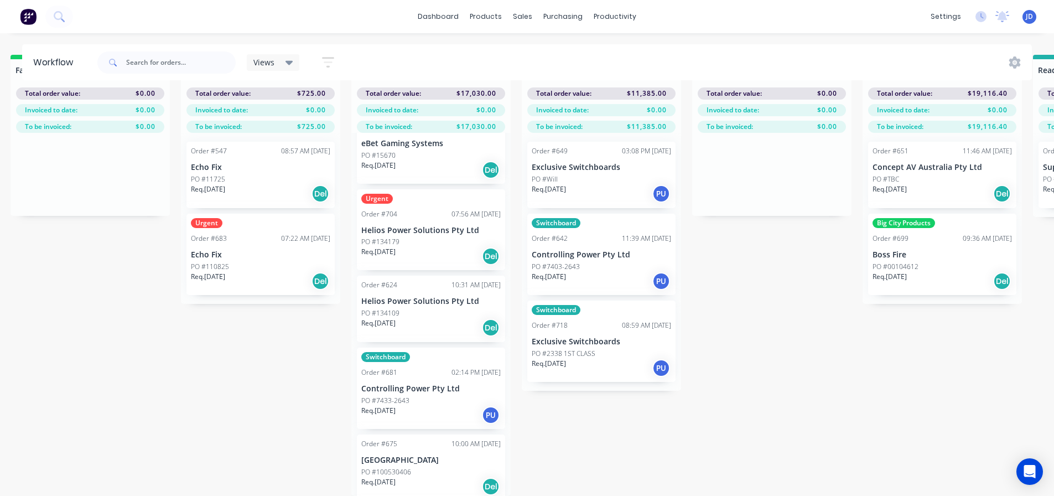
drag, startPoint x: 145, startPoint y: 404, endPoint x: 98, endPoint y: 388, distance: 49.0
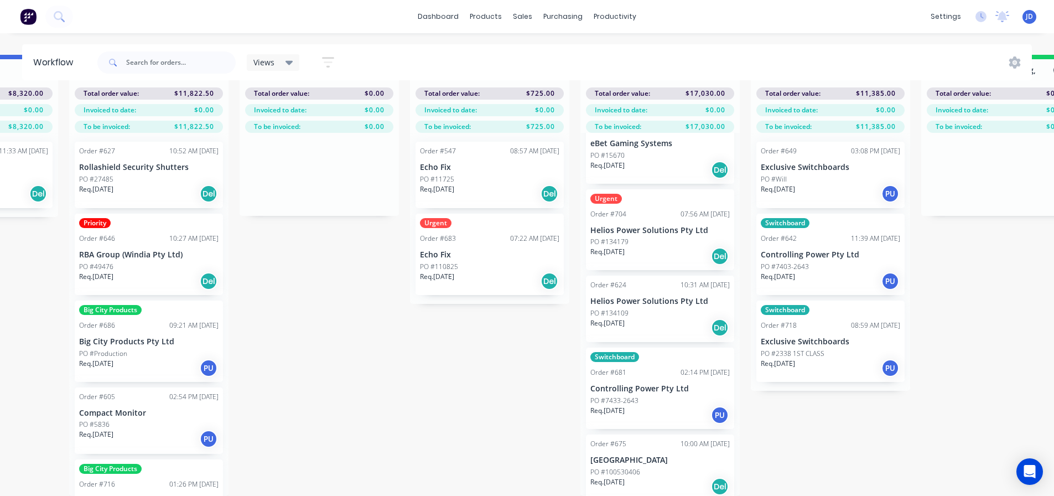
scroll to position [45, 3112]
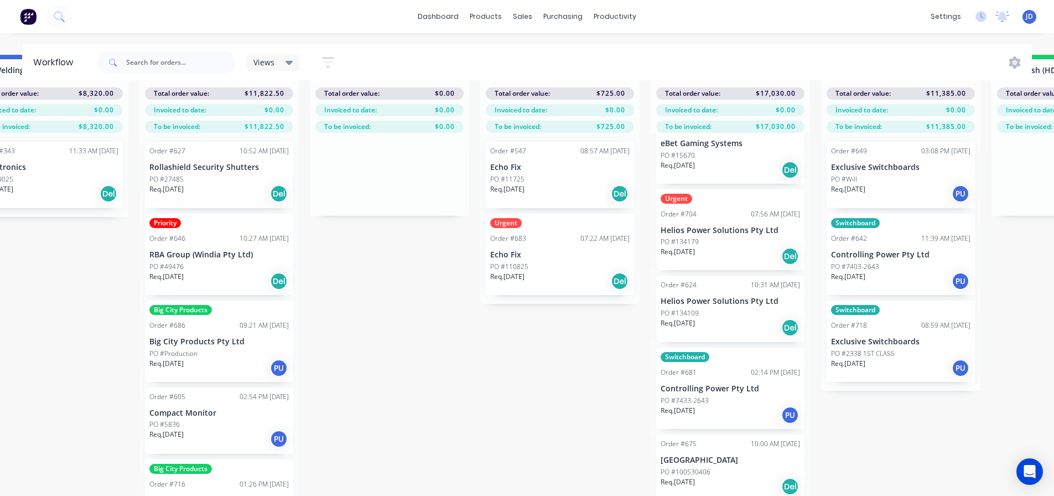
drag, startPoint x: 183, startPoint y: 412, endPoint x: 143, endPoint y: 391, distance: 45.8
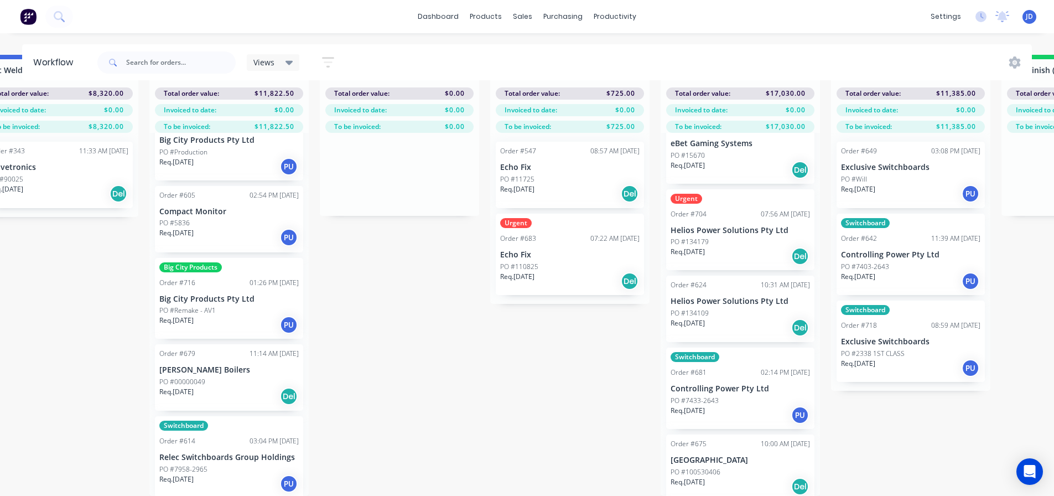
scroll to position [204, 0]
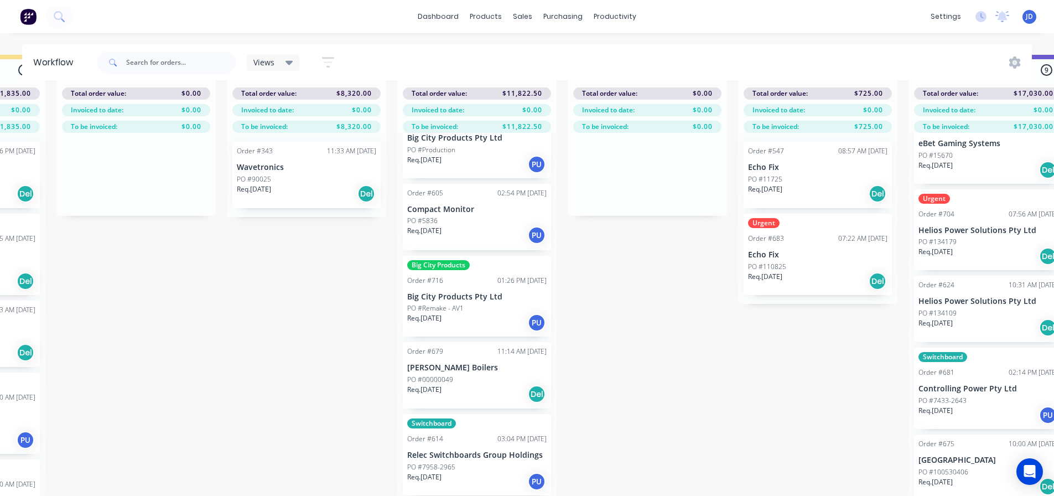
drag, startPoint x: 548, startPoint y: 431, endPoint x: 491, endPoint y: 417, distance: 58.8
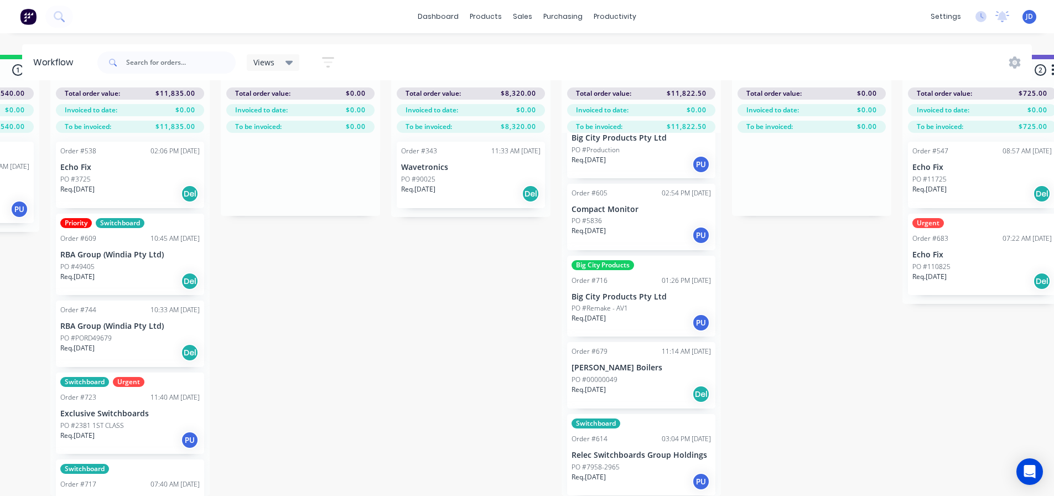
drag, startPoint x: 301, startPoint y: 360, endPoint x: 270, endPoint y: 351, distance: 32.4
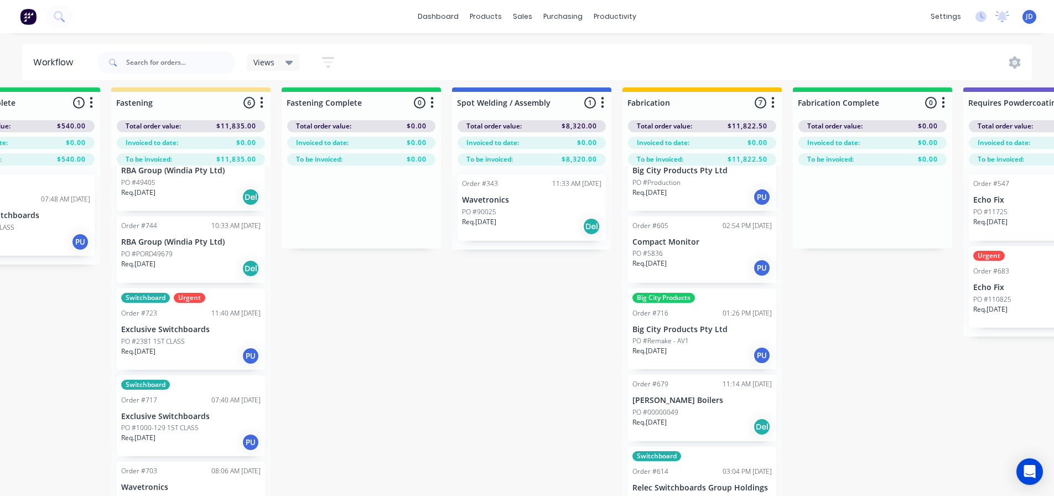
scroll to position [48, 2639]
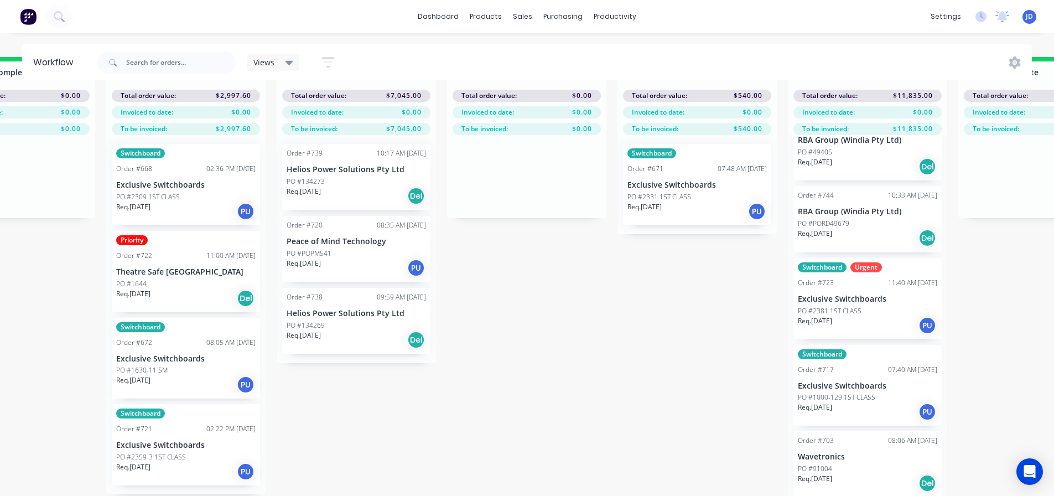
drag, startPoint x: 486, startPoint y: 446, endPoint x: 380, endPoint y: 409, distance: 112.3
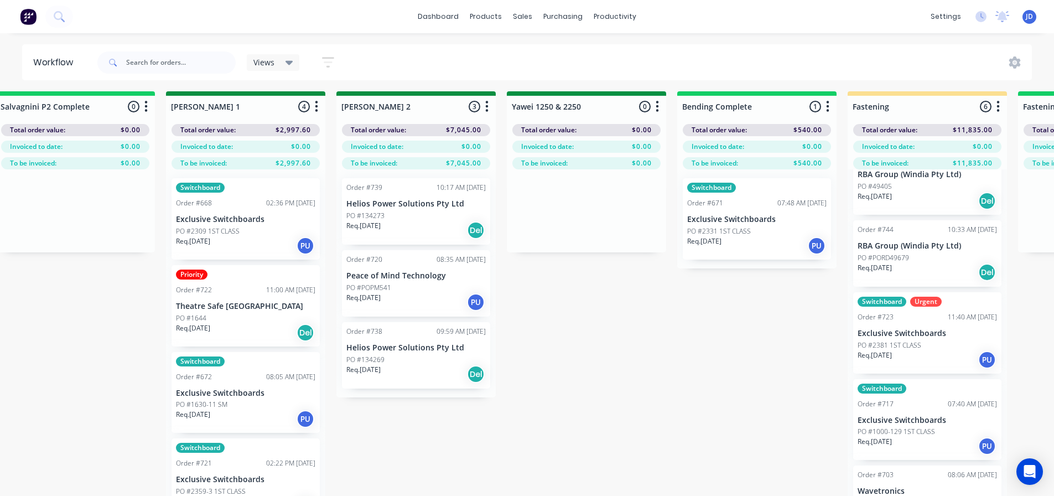
scroll to position [0, 1902]
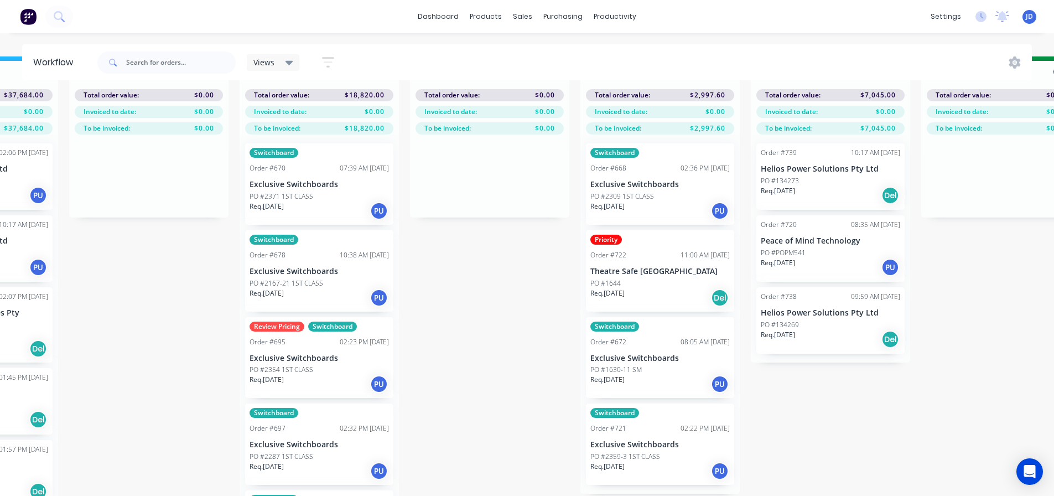
drag, startPoint x: 734, startPoint y: 334, endPoint x: 648, endPoint y: 312, distance: 88.0
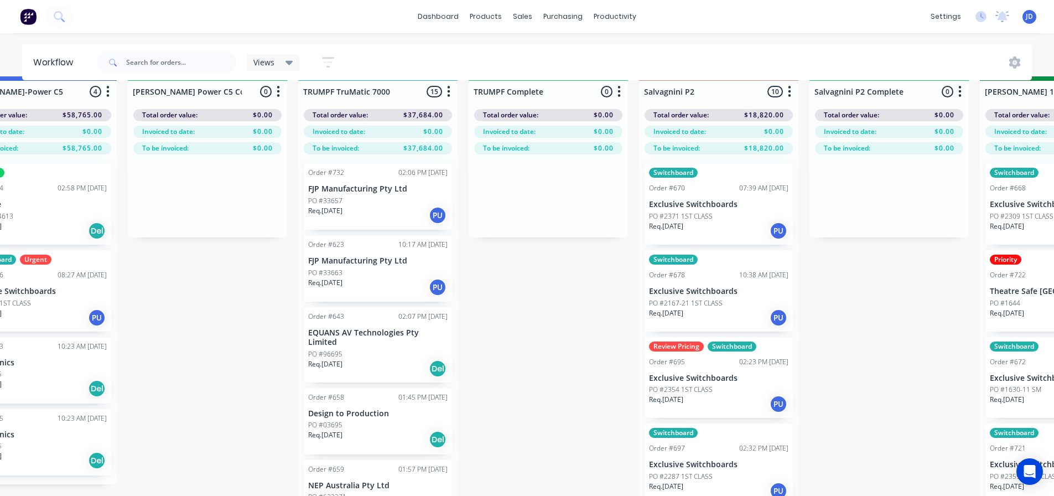
drag, startPoint x: 649, startPoint y: 362, endPoint x: 548, endPoint y: 319, distance: 109.3
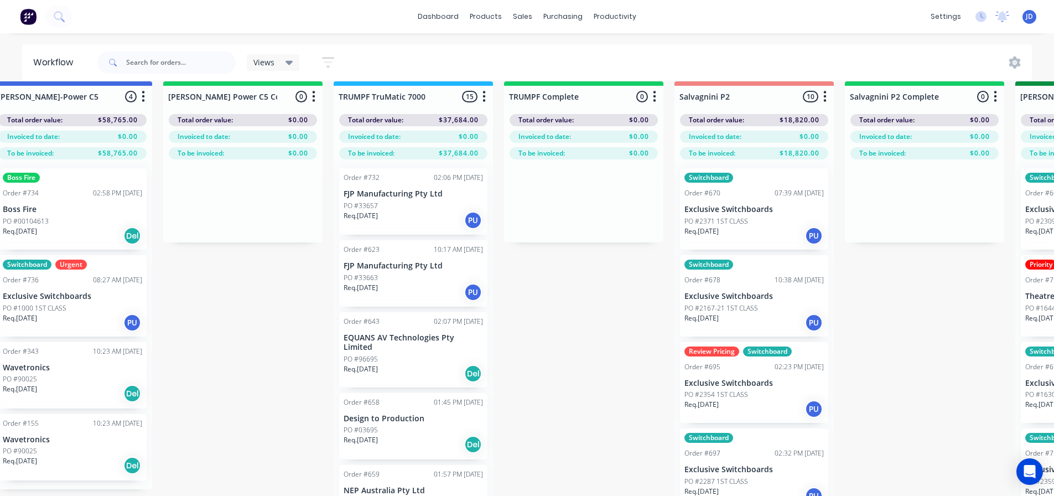
scroll to position [5, 1033]
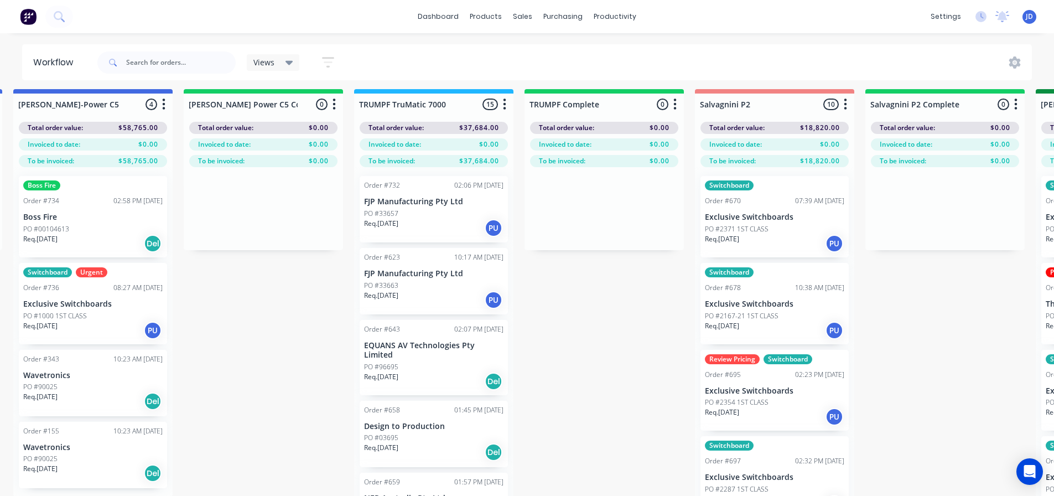
drag, startPoint x: 561, startPoint y: 337, endPoint x: 530, endPoint y: 313, distance: 39.8
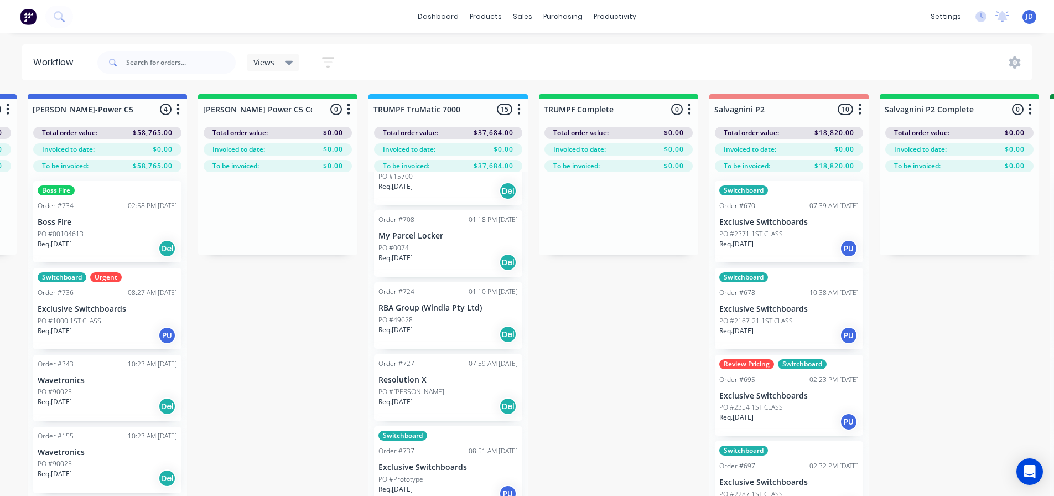
scroll to position [553, 0]
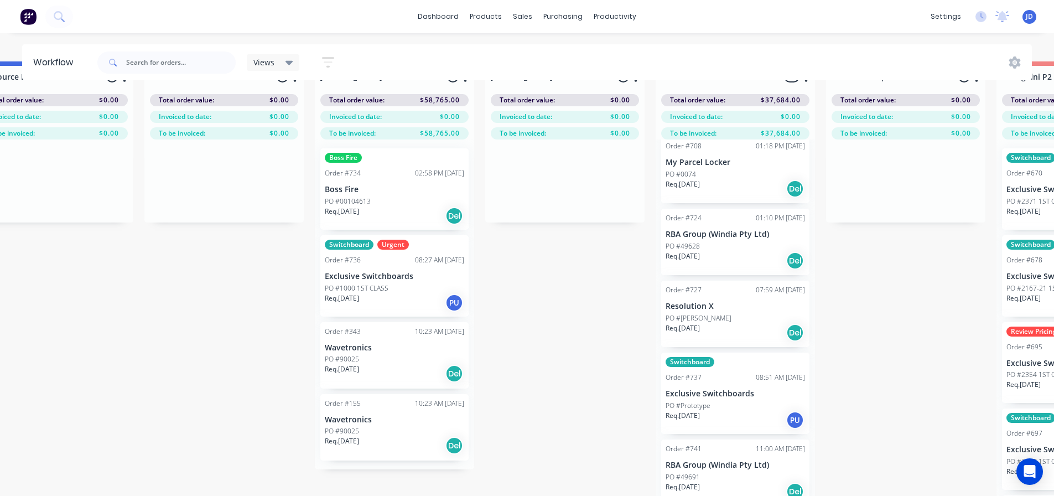
drag, startPoint x: 321, startPoint y: 435, endPoint x: 211, endPoint y: 402, distance: 115.1
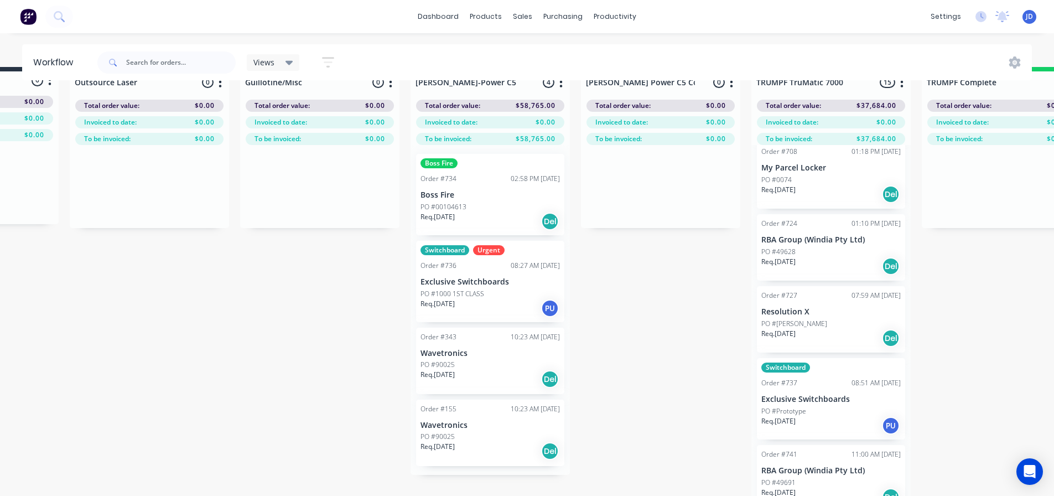
scroll to position [25, 553]
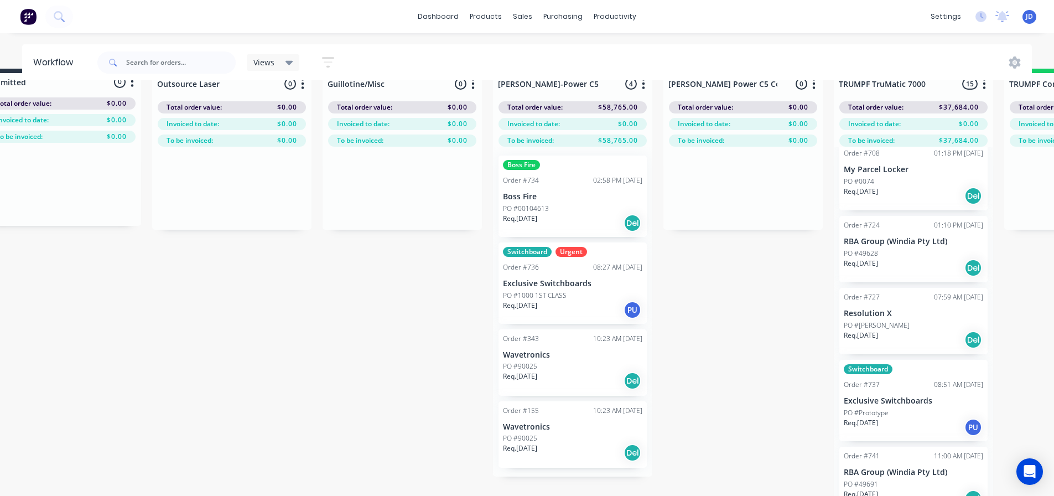
drag, startPoint x: 246, startPoint y: 412, endPoint x: 121, endPoint y: 365, distance: 133.9
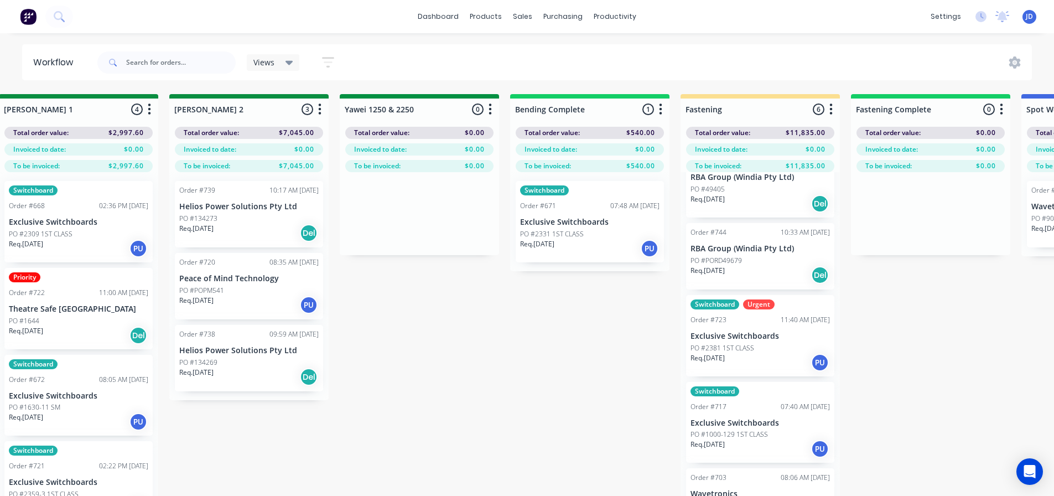
scroll to position [0, 4070]
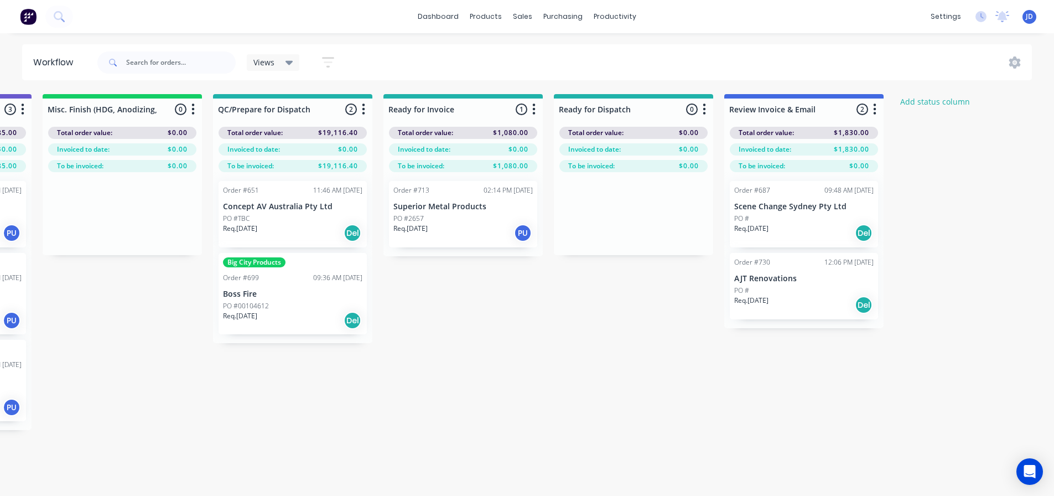
drag, startPoint x: 520, startPoint y: 385, endPoint x: 819, endPoint y: 349, distance: 300.9
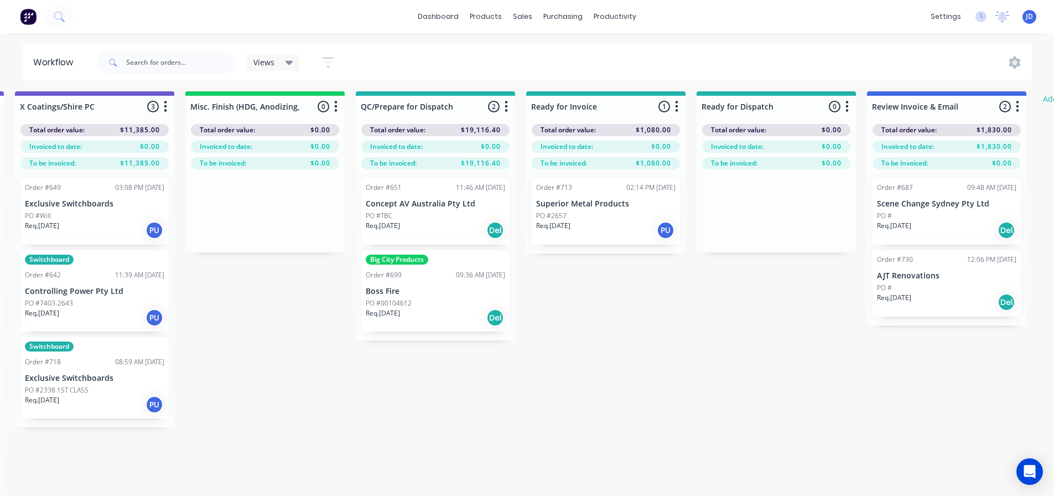
scroll to position [3, 3789]
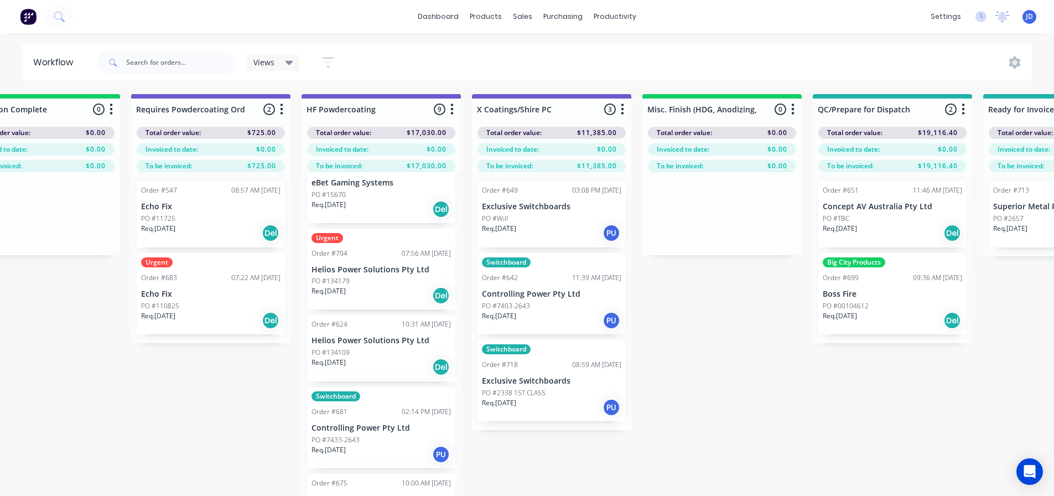
drag, startPoint x: 696, startPoint y: 393, endPoint x: 651, endPoint y: 360, distance: 56.3
